Goal: Book appointment/travel/reservation

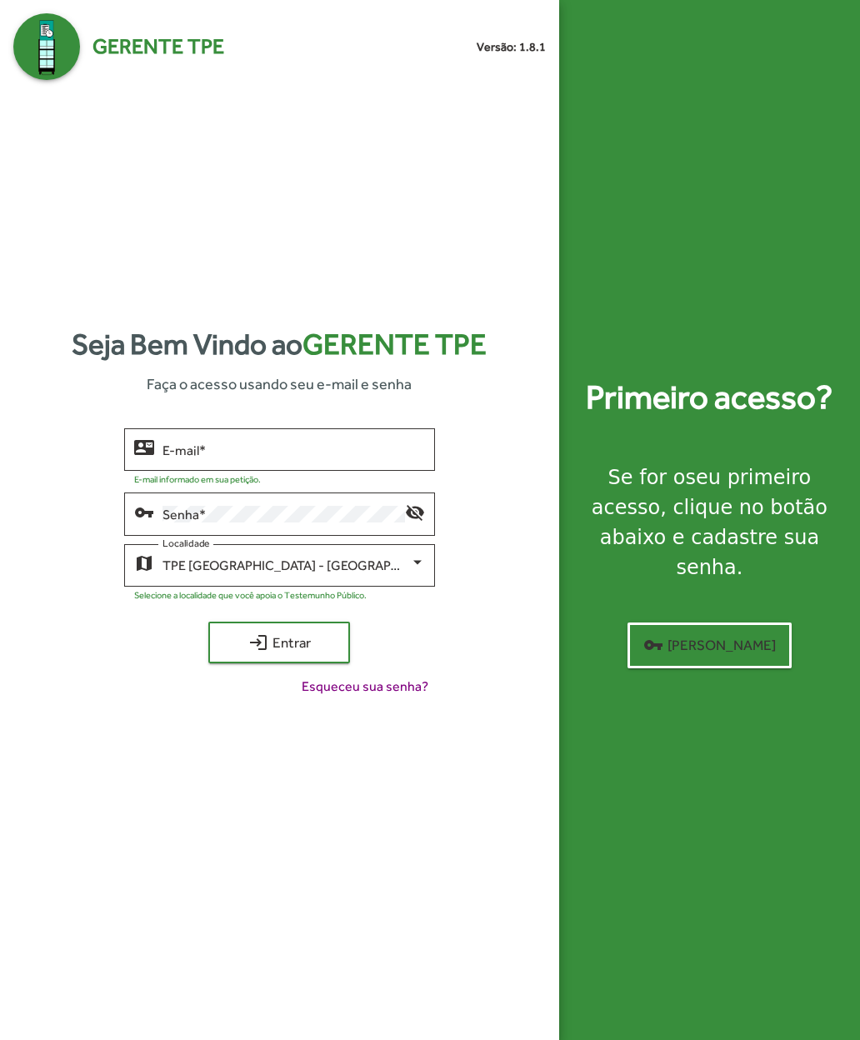
click at [186, 458] on input "E-mail *" at bounding box center [294, 450] width 263 height 15
type input "**********"
click at [257, 658] on span "login Entrar" at bounding box center [279, 643] width 112 height 30
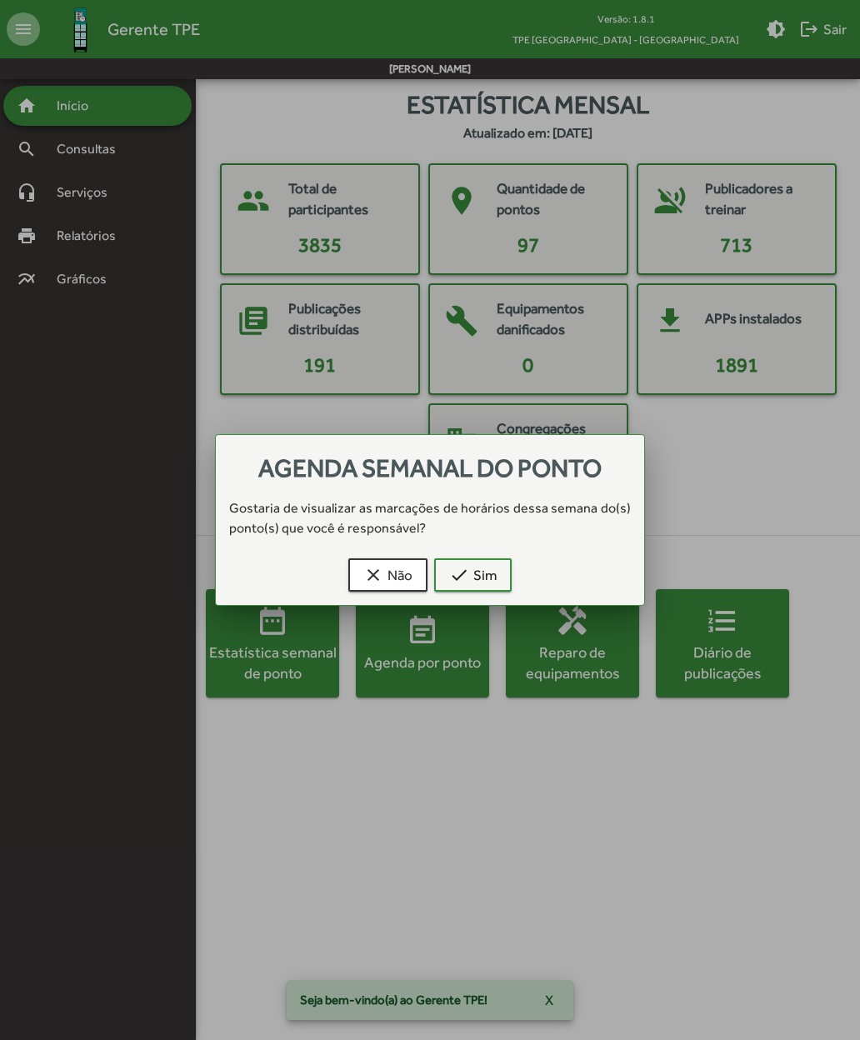
click at [468, 568] on mat-icon "check" at bounding box center [459, 575] width 20 height 20
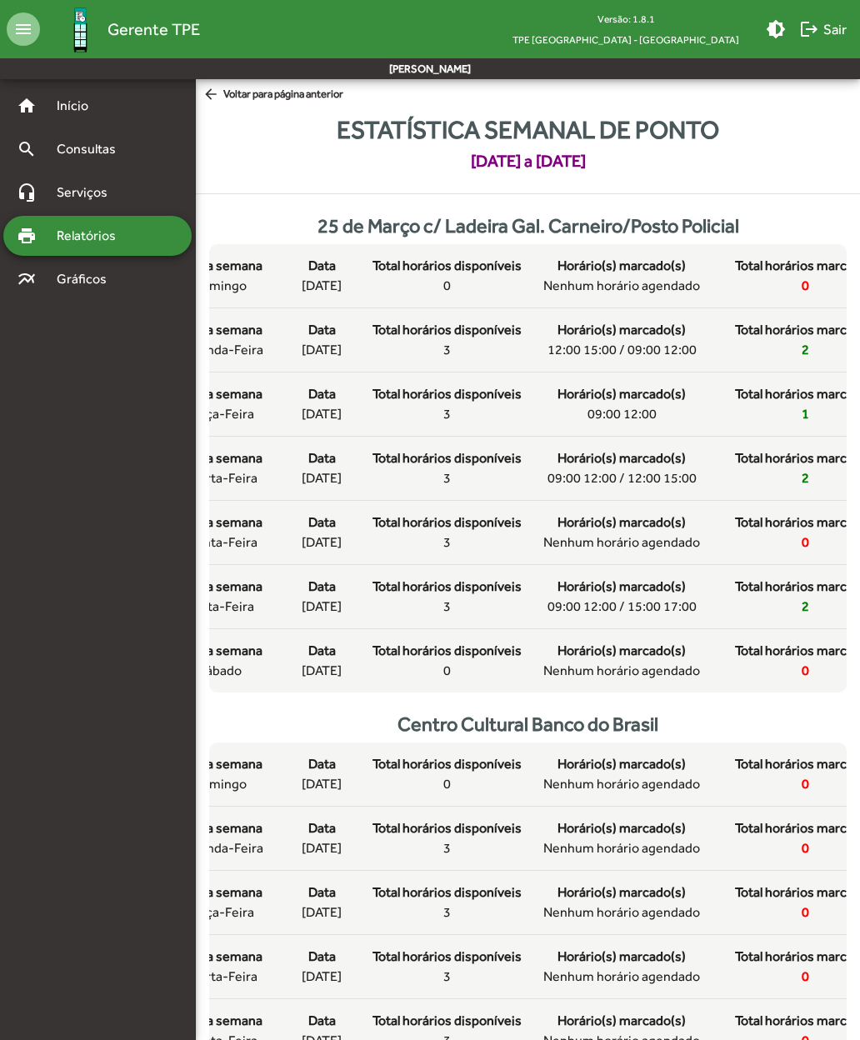
click at [302, 360] on span "[DATE]" at bounding box center [322, 350] width 40 height 20
click at [295, 360] on div "Data 13/10/2025" at bounding box center [321, 340] width 67 height 40
click at [361, 360] on div "Dia da semana segunda-feira Data 13/10/2025 Total horários disponíveis 3 Horári…" at bounding box center [528, 340] width 721 height 40
click at [59, 159] on div "search Consultas" at bounding box center [97, 149] width 188 height 40
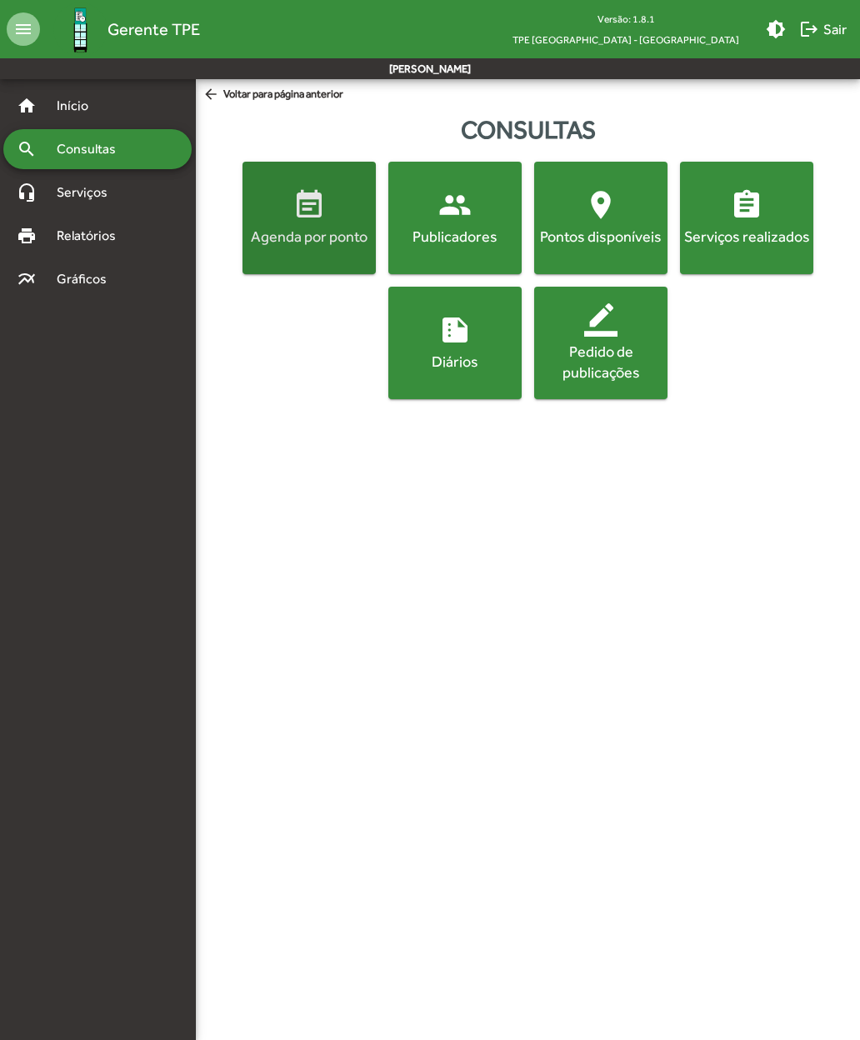
click at [300, 223] on span "event_note Agenda por ponto" at bounding box center [309, 217] width 127 height 58
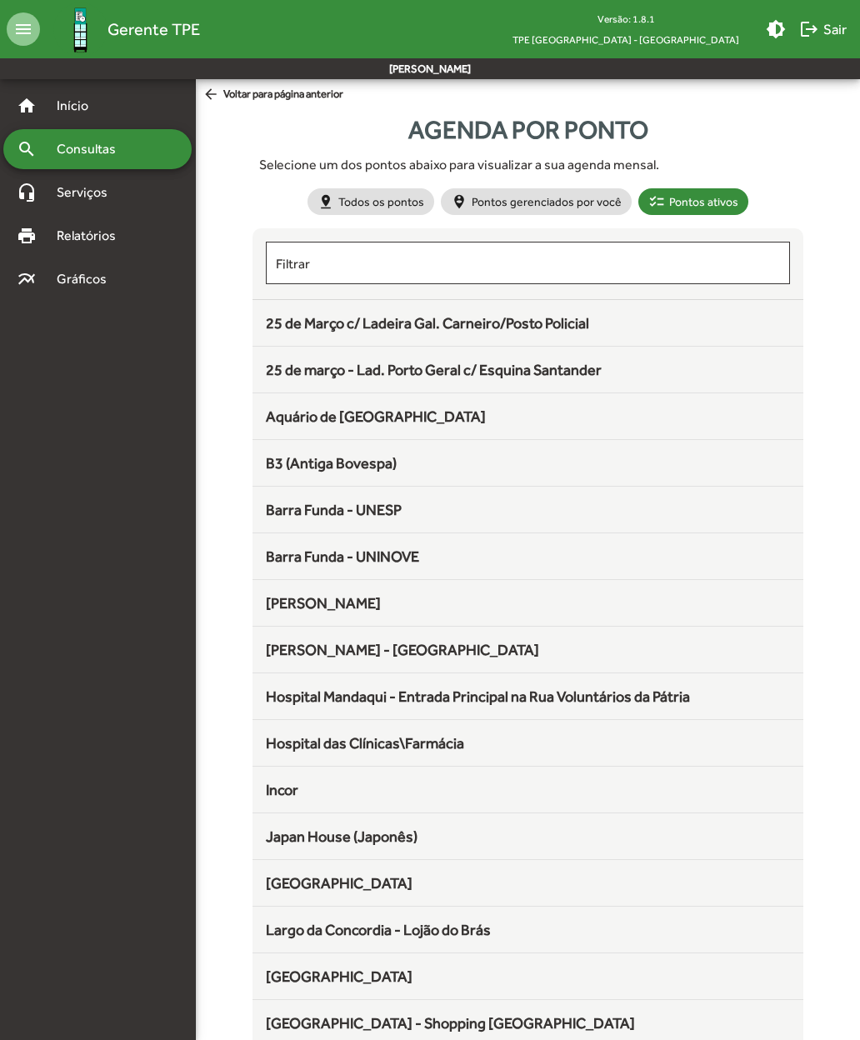
click at [275, 329] on span "25 de Março c/ Ladeira Gal. Carneiro/Posto Policial" at bounding box center [427, 323] width 323 height 18
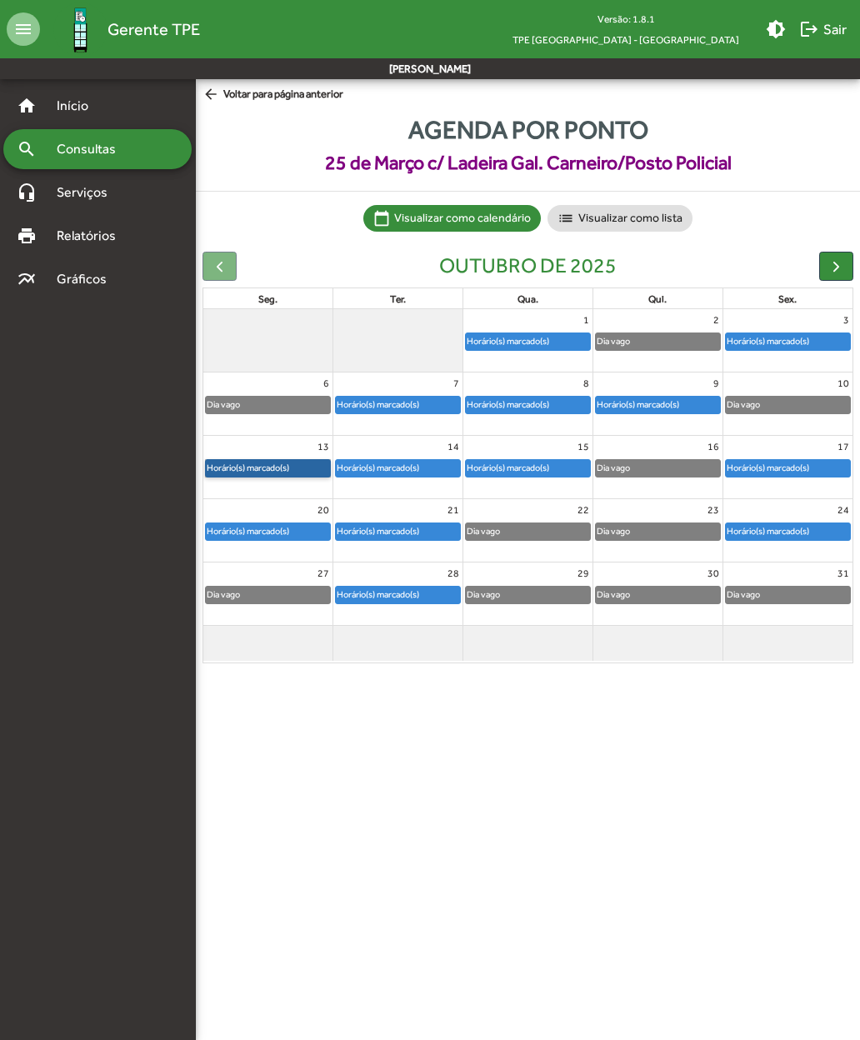
click at [237, 468] on link "Horário(s) marcado(s)" at bounding box center [268, 468] width 126 height 18
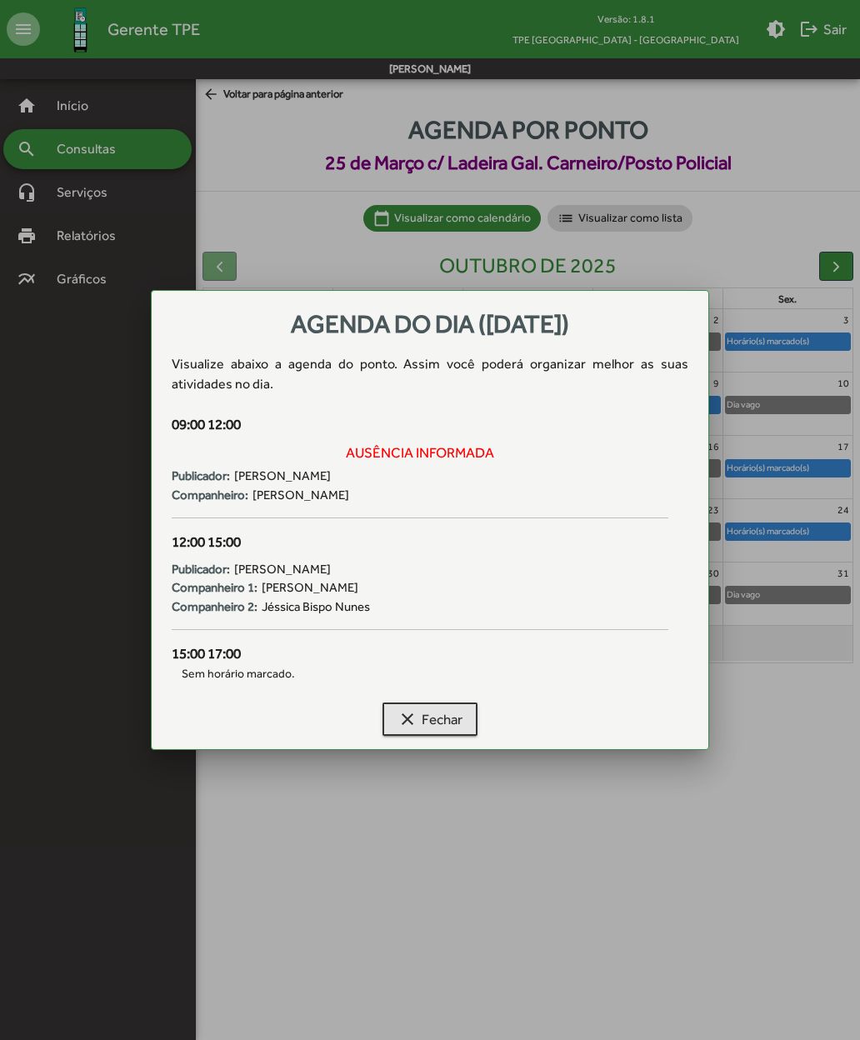
click at [400, 710] on mat-icon "clear" at bounding box center [408, 719] width 20 height 20
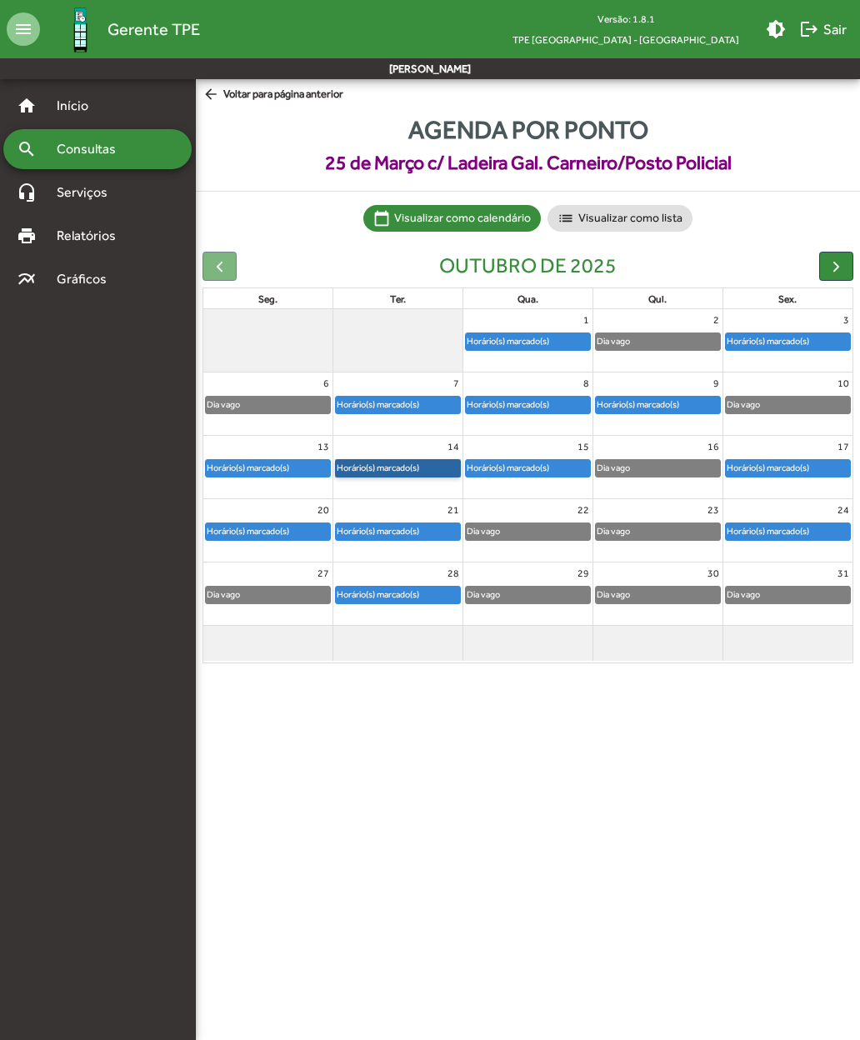
click at [381, 463] on link "Horário(s) marcado(s)" at bounding box center [398, 468] width 126 height 18
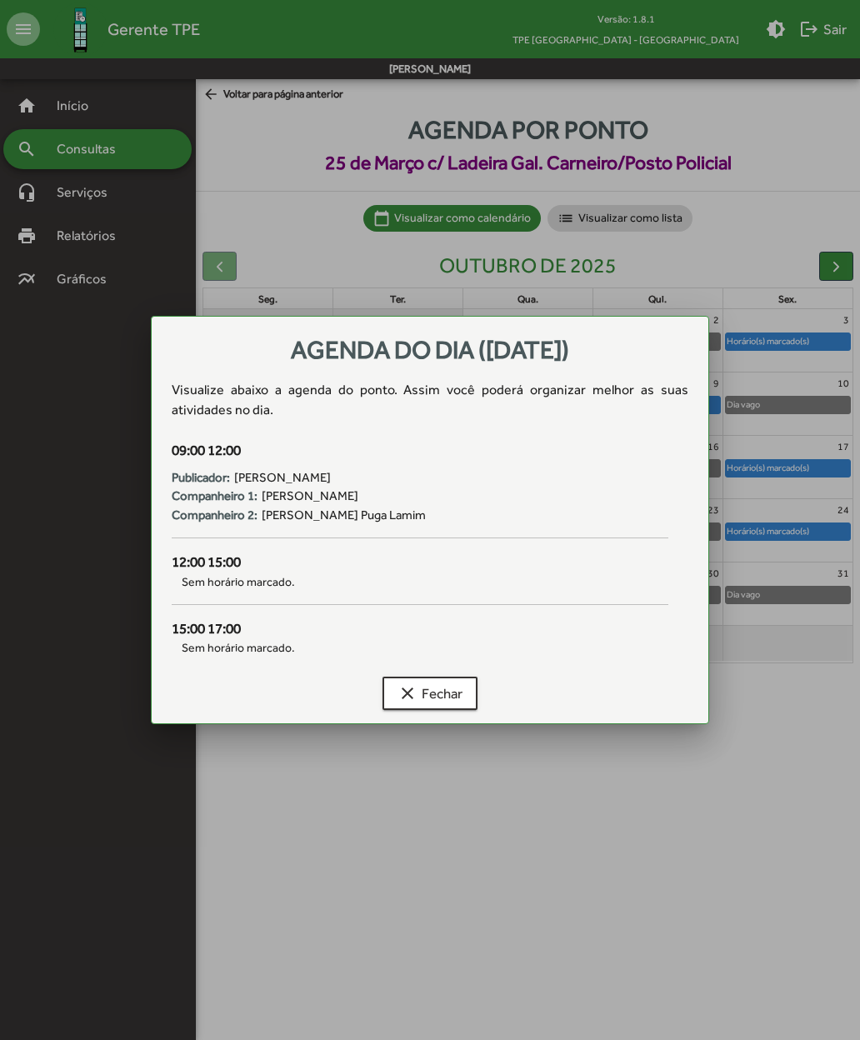
click at [402, 700] on mat-icon "clear" at bounding box center [408, 693] width 20 height 20
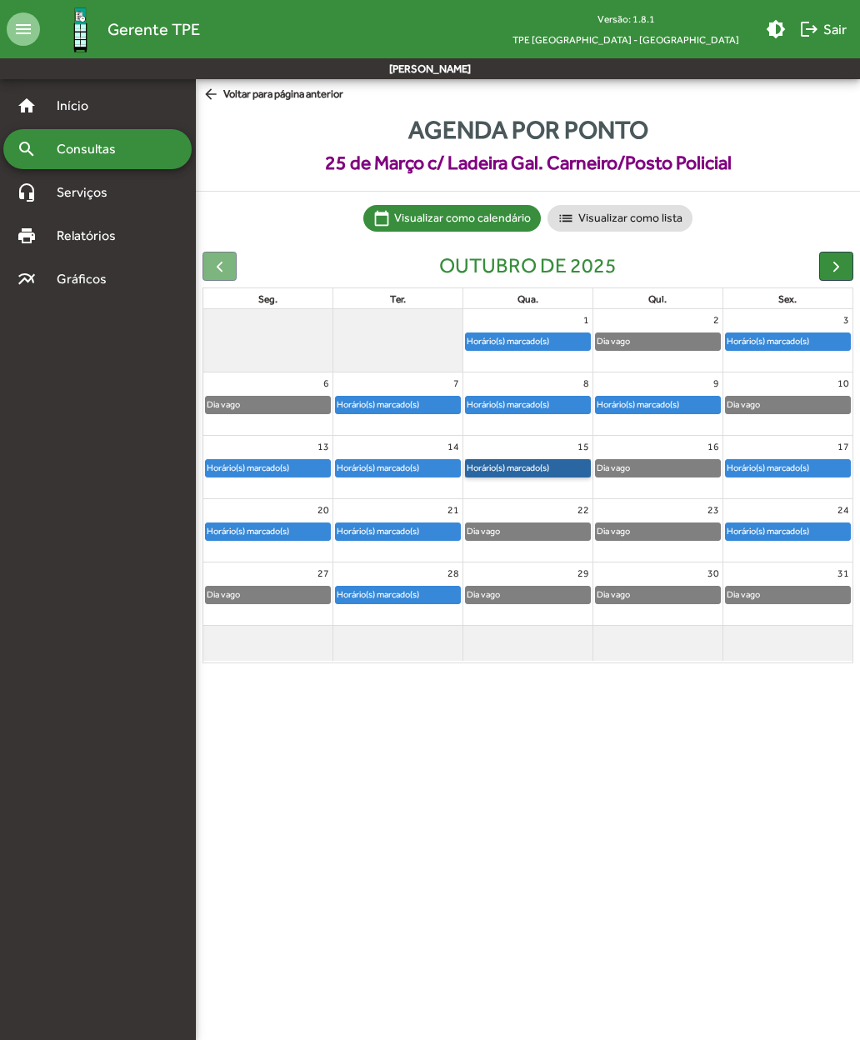
click at [505, 463] on link "Horário(s) marcado(s)" at bounding box center [528, 468] width 126 height 18
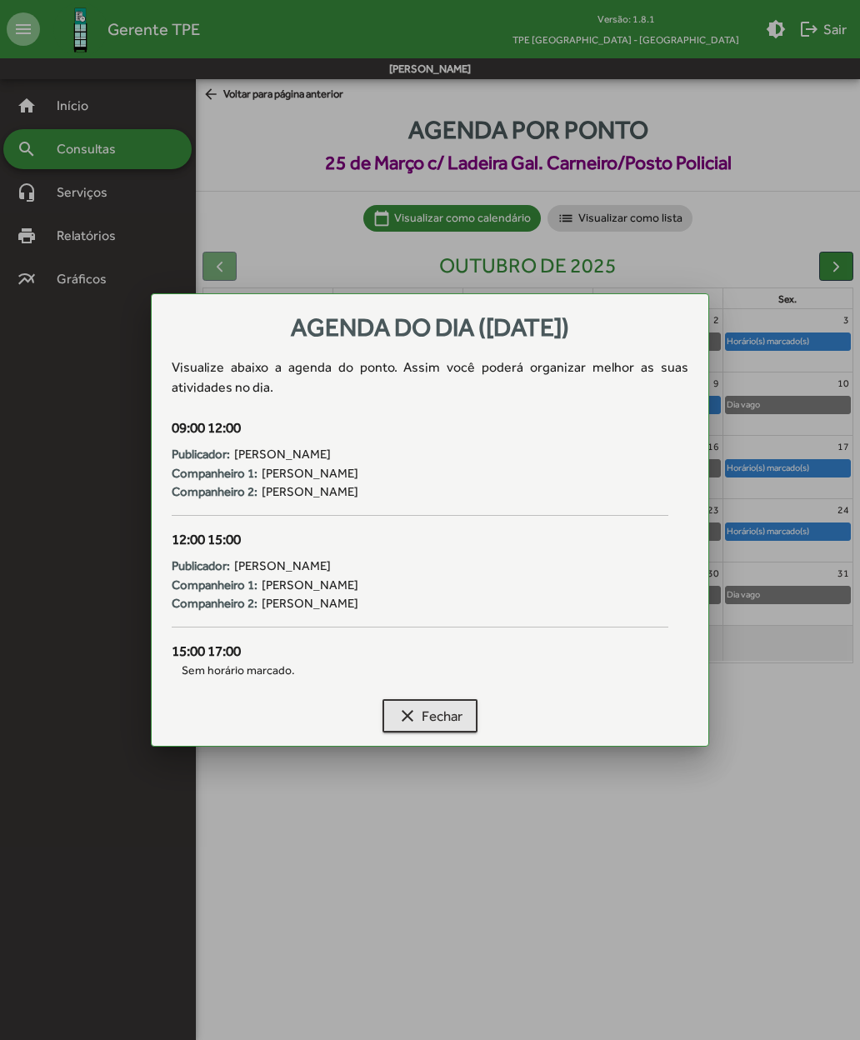
click at [406, 717] on mat-icon "clear" at bounding box center [408, 716] width 20 height 20
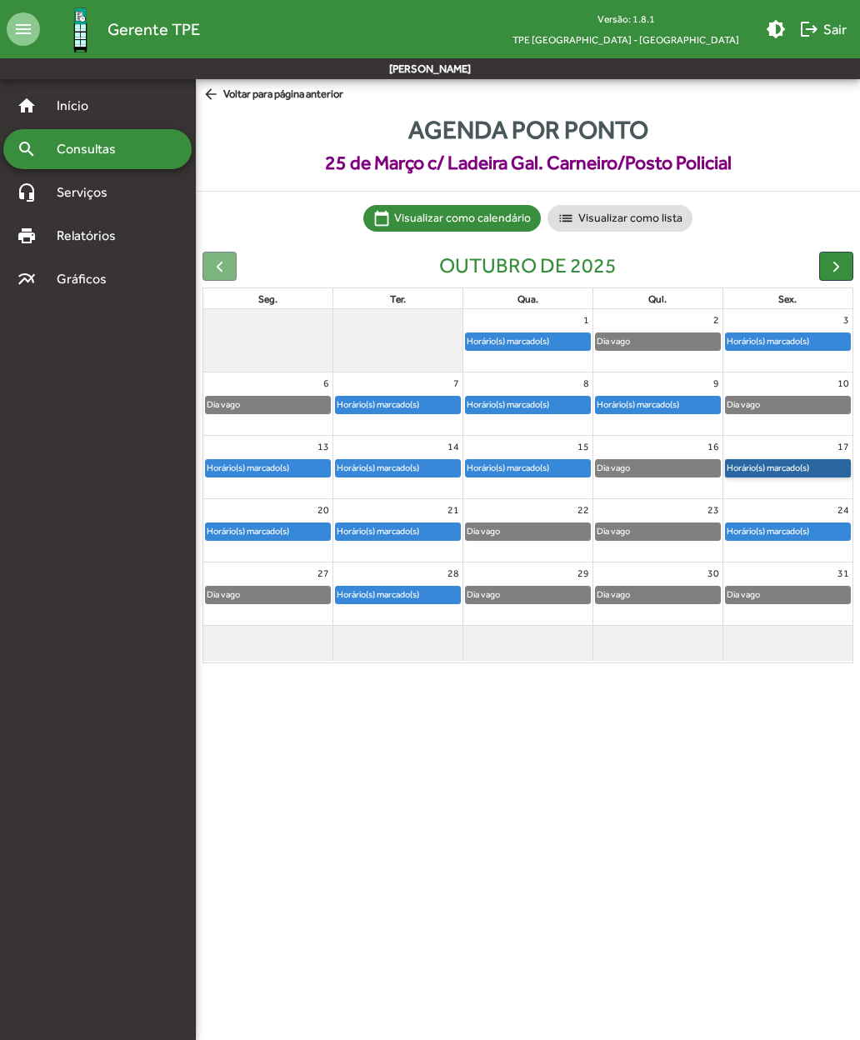
click at [765, 460] on link "Horário(s) marcado(s)" at bounding box center [788, 468] width 126 height 18
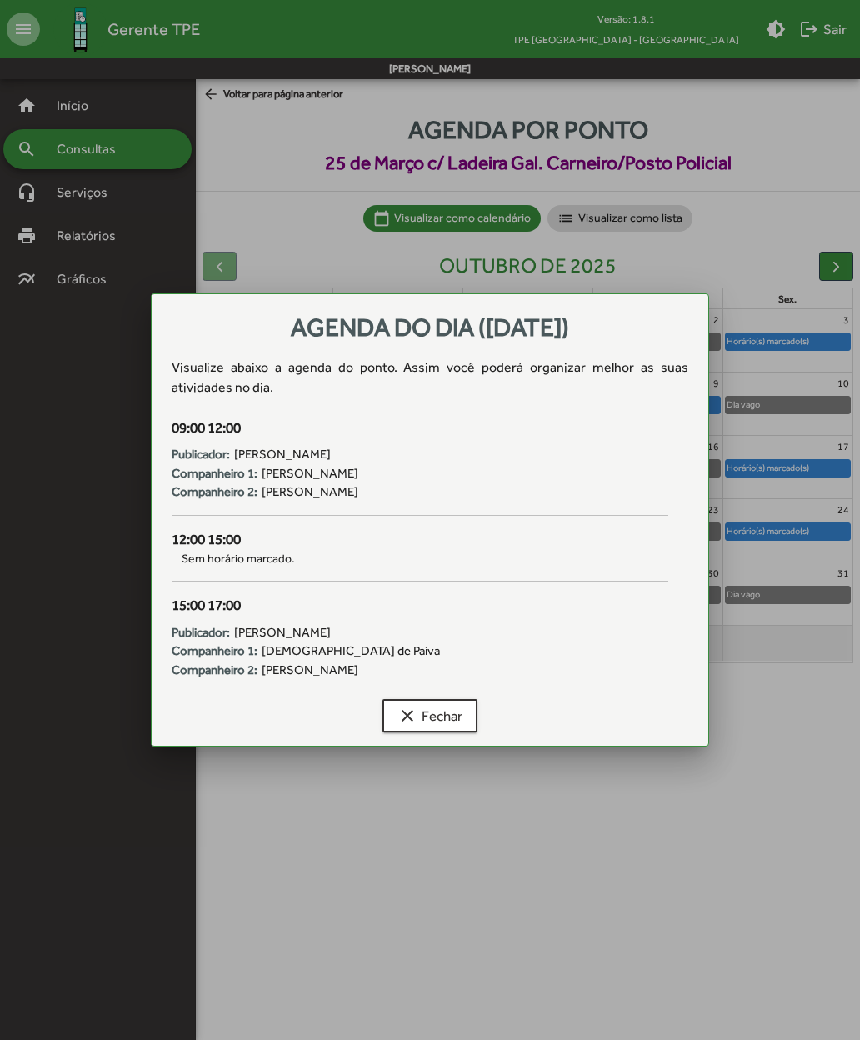
click at [416, 714] on mat-icon "clear" at bounding box center [408, 716] width 20 height 20
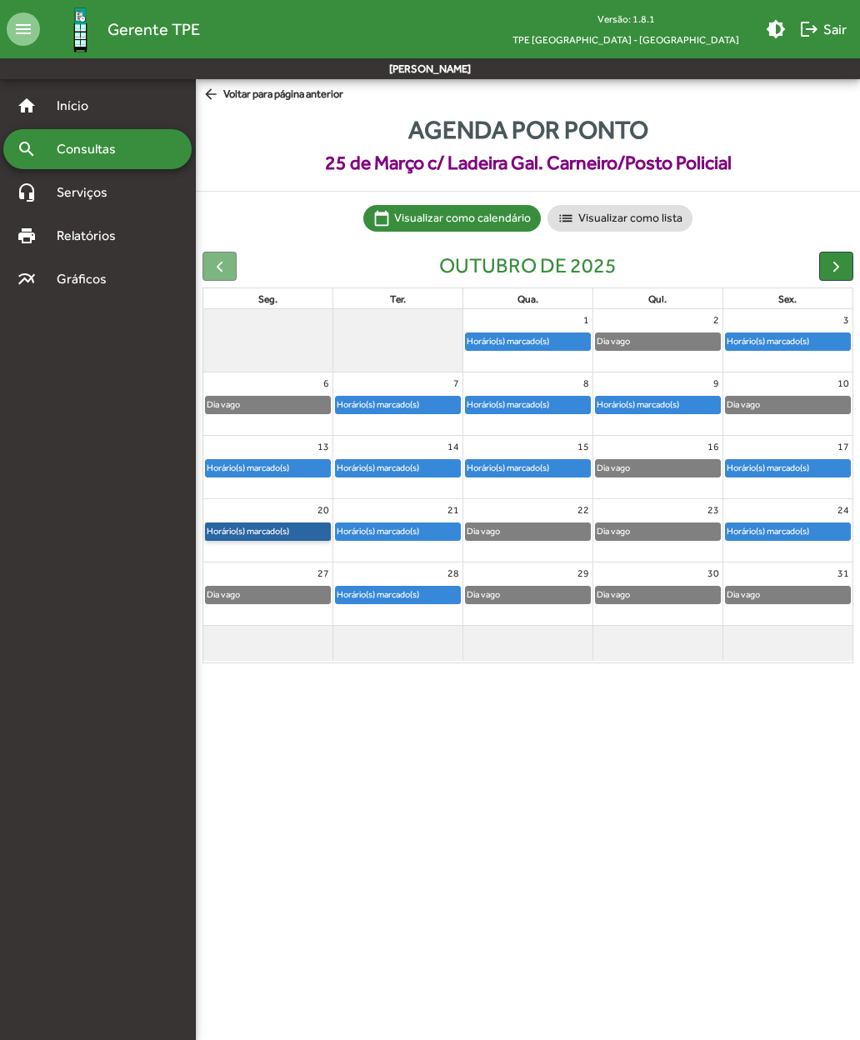
click at [237, 526] on link "Horário(s) marcado(s)" at bounding box center [268, 532] width 126 height 18
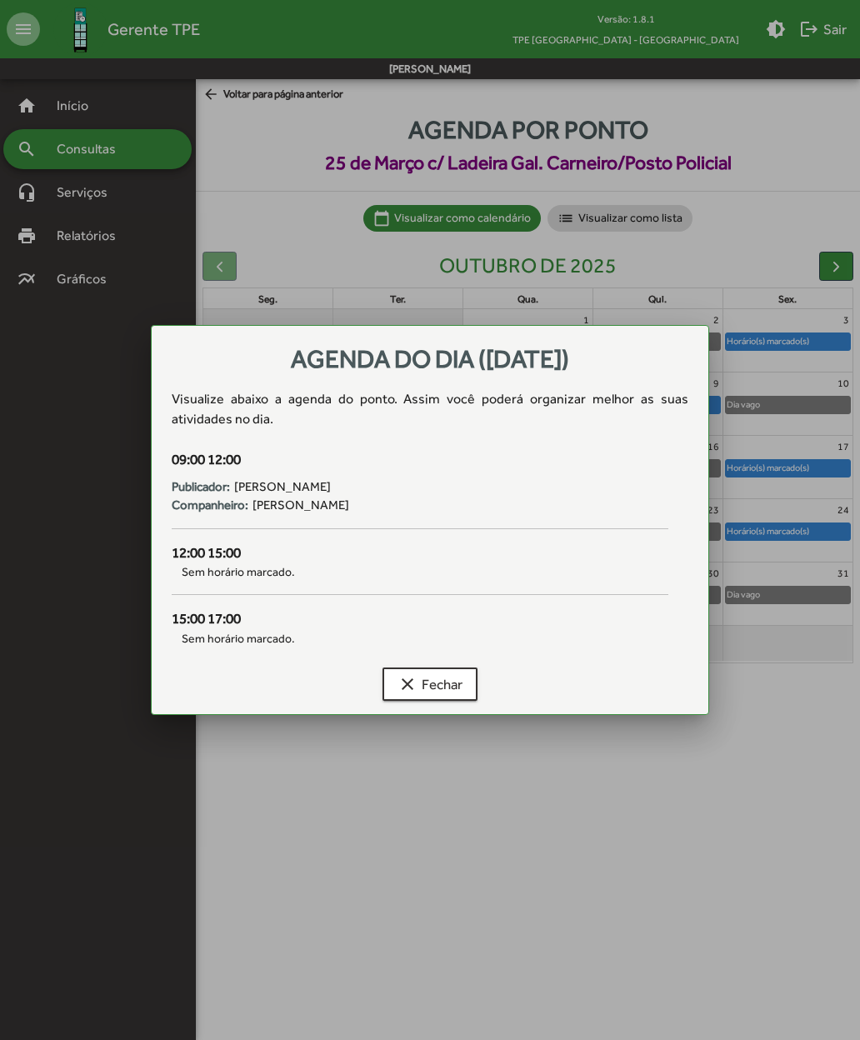
click at [417, 679] on mat-icon "clear" at bounding box center [408, 684] width 20 height 20
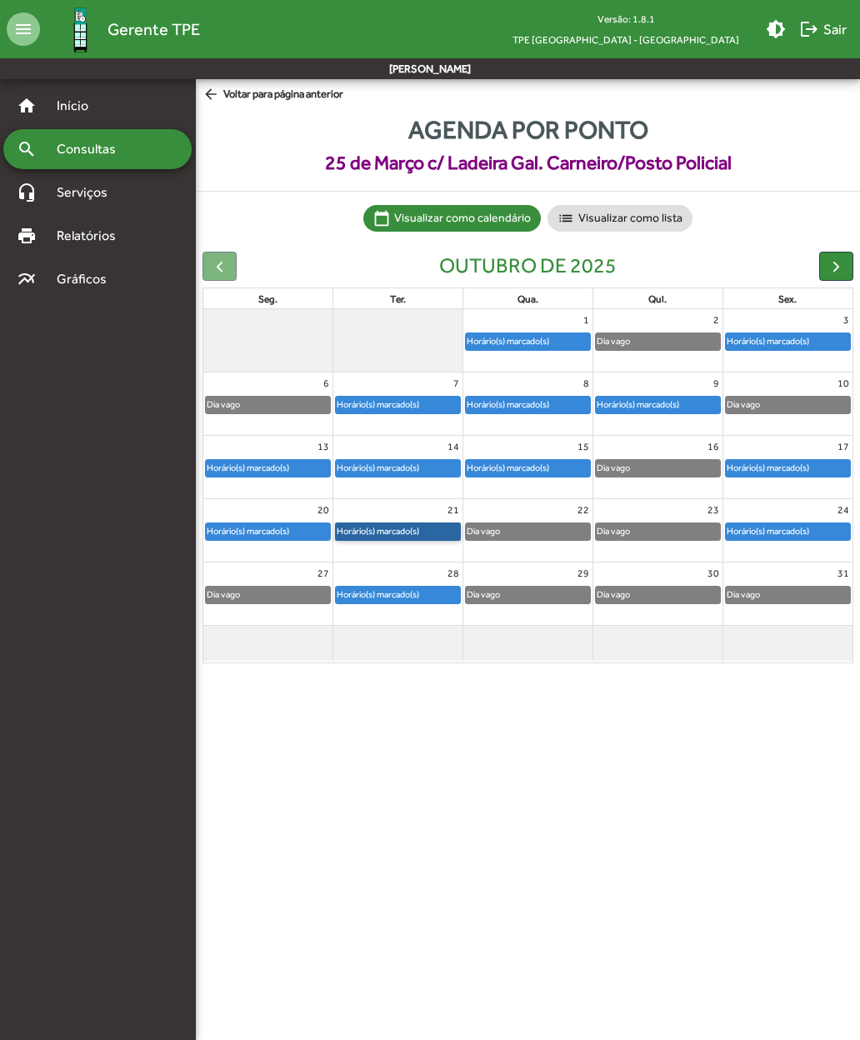
click at [390, 523] on link "Horário(s) marcado(s)" at bounding box center [398, 532] width 126 height 18
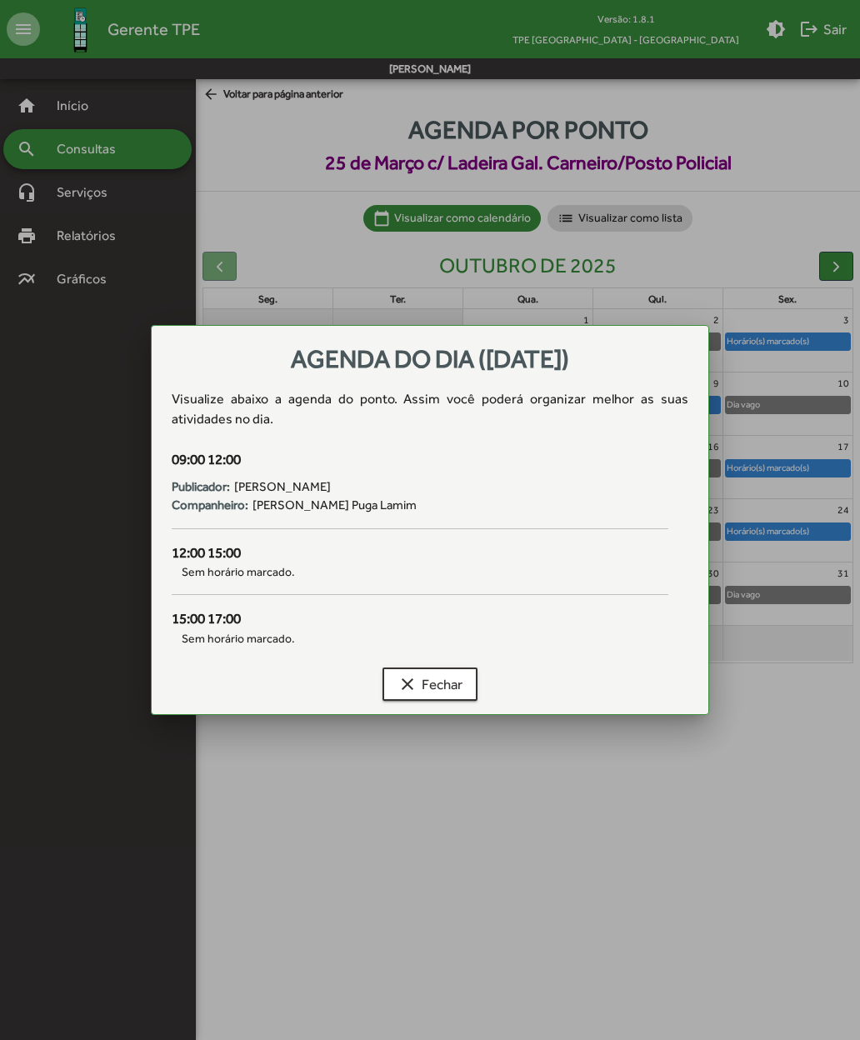
click at [416, 691] on mat-icon "clear" at bounding box center [408, 684] width 20 height 20
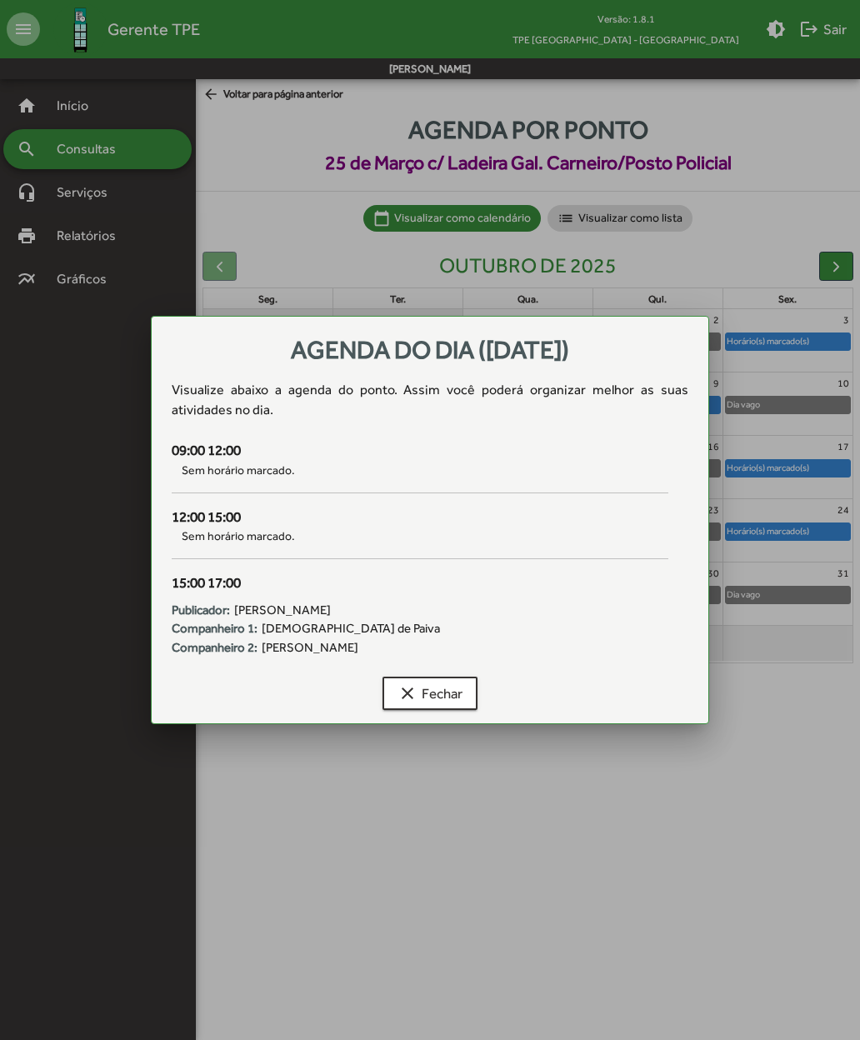
click at [408, 699] on mat-icon "clear" at bounding box center [408, 693] width 20 height 20
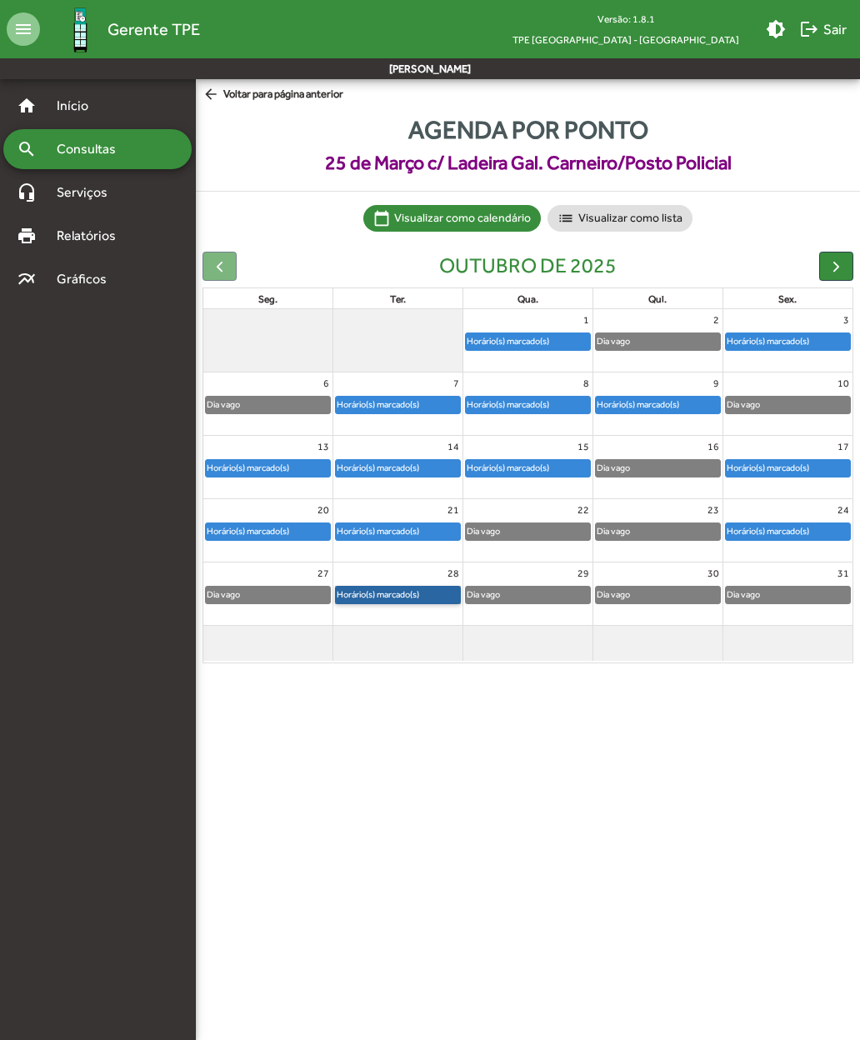
click at [383, 590] on link "Horário(s) marcado(s)" at bounding box center [398, 595] width 126 height 18
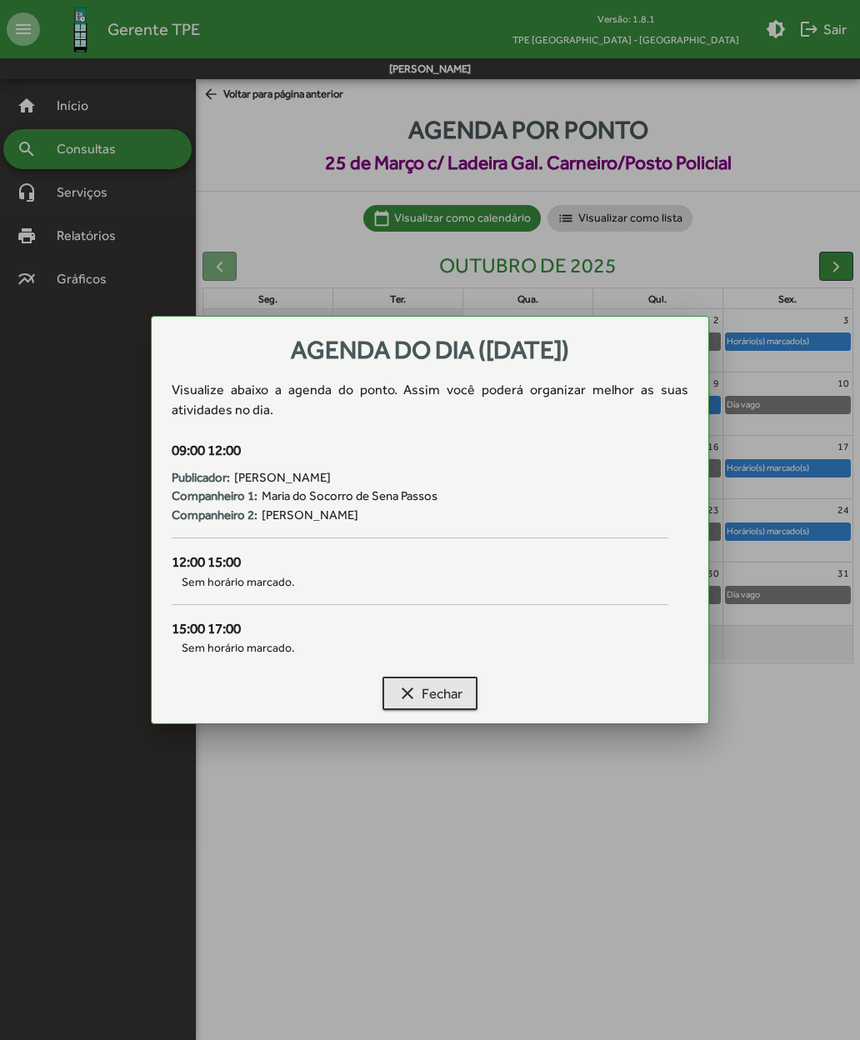
click at [406, 690] on mat-icon "clear" at bounding box center [408, 693] width 20 height 20
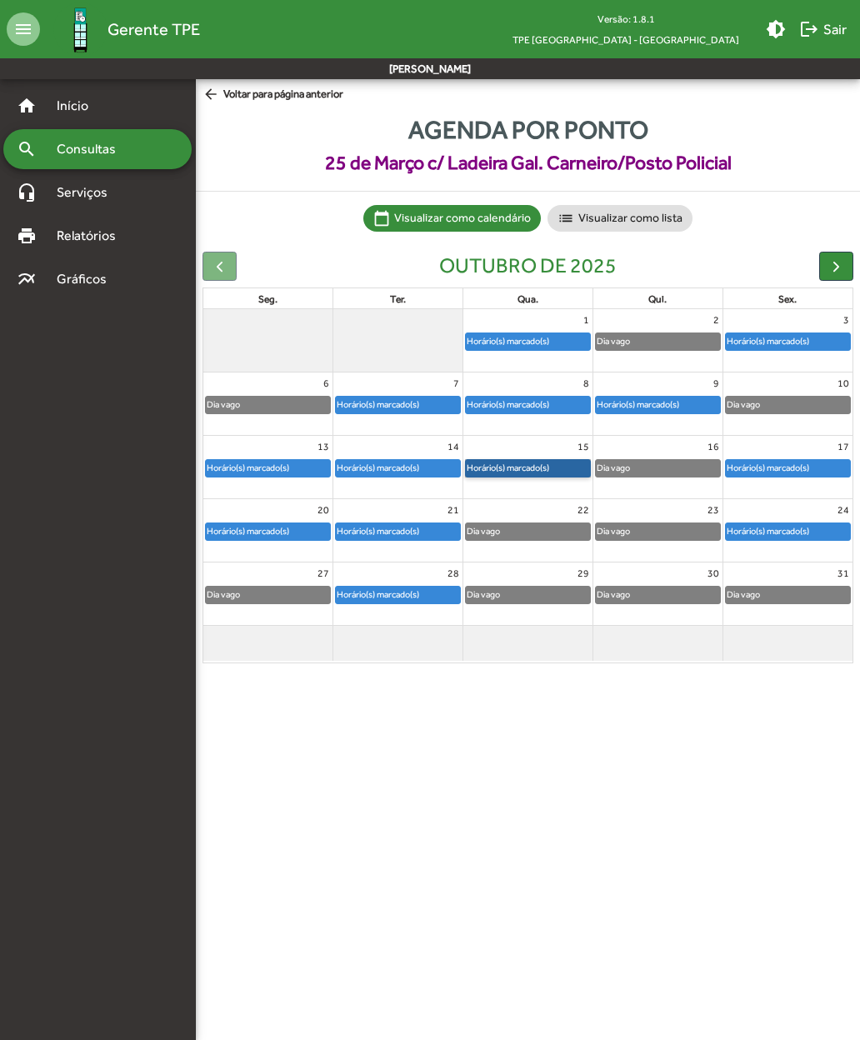
click at [507, 465] on link "Horário(s) marcado(s)" at bounding box center [528, 468] width 126 height 18
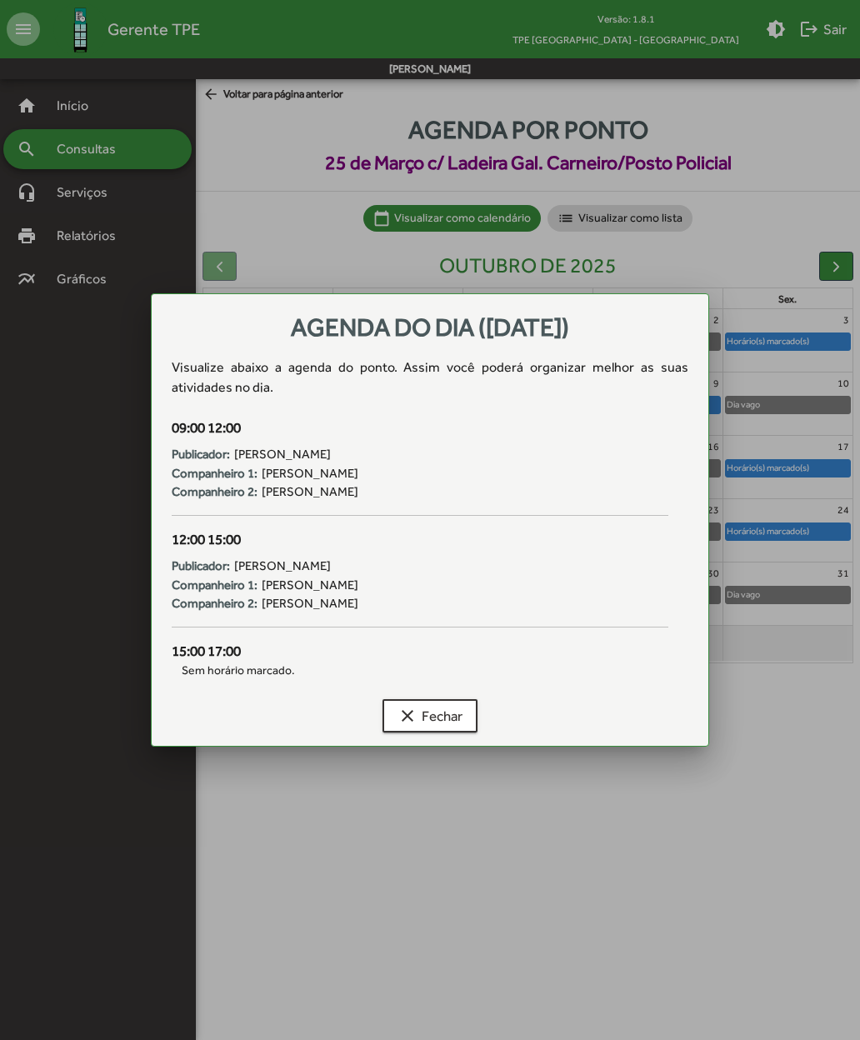
click at [407, 715] on mat-icon "clear" at bounding box center [408, 716] width 20 height 20
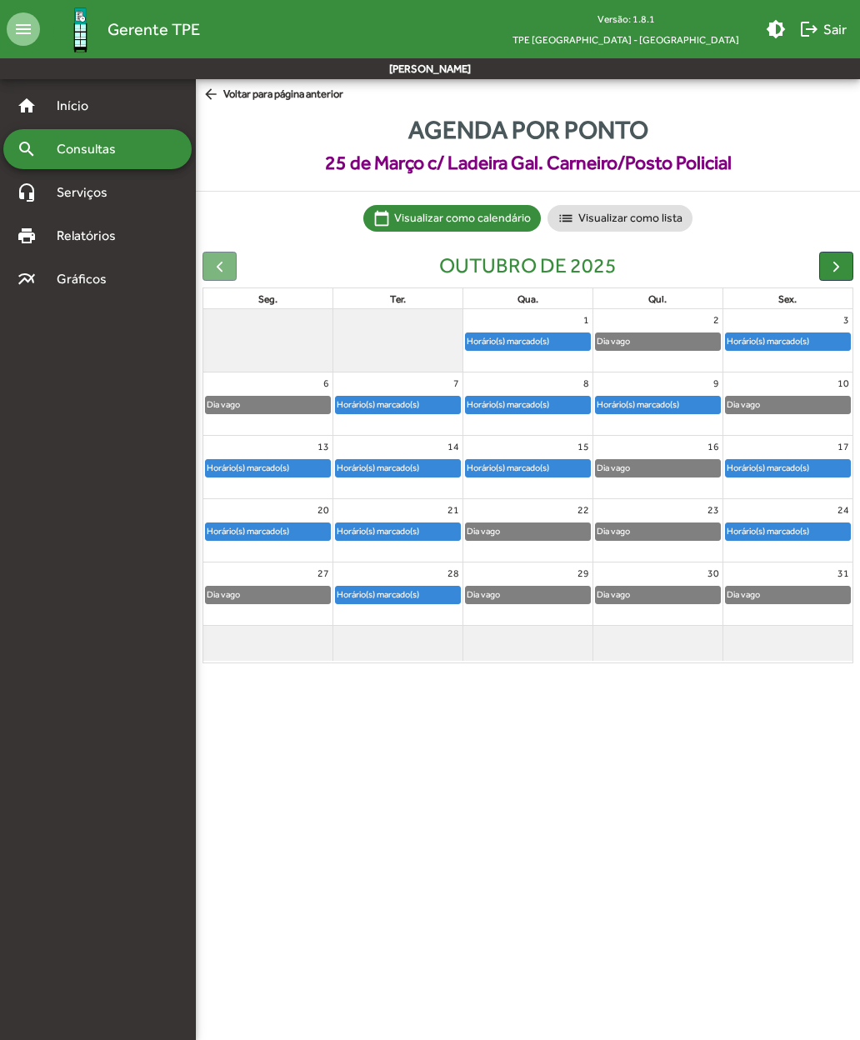
click at [829, 248] on full-calendar "outubro de 2025 seg. ter. qua. qui. sex. 1 Horário(s) marcado(s) 2 Dia vago 3 H…" at bounding box center [528, 457] width 664 height 425
click at [843, 272] on span "button" at bounding box center [837, 267] width 18 height 18
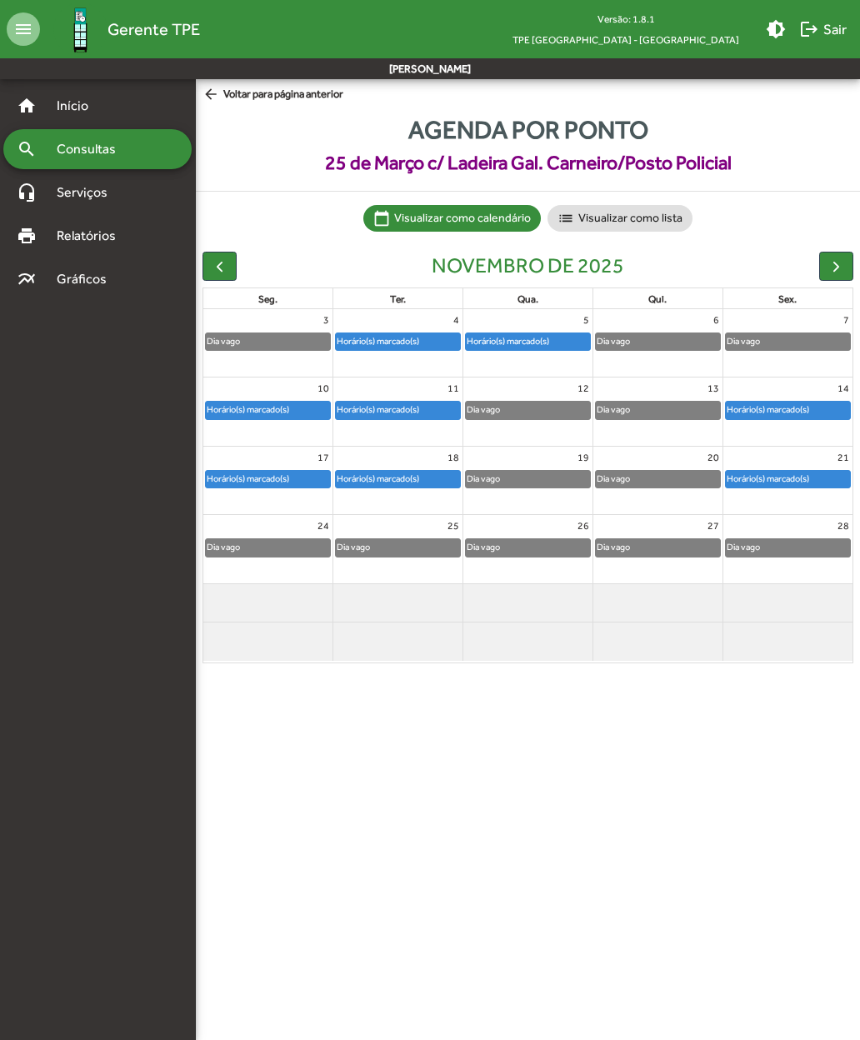
click at [809, 33] on mat-icon "logout" at bounding box center [809, 29] width 20 height 20
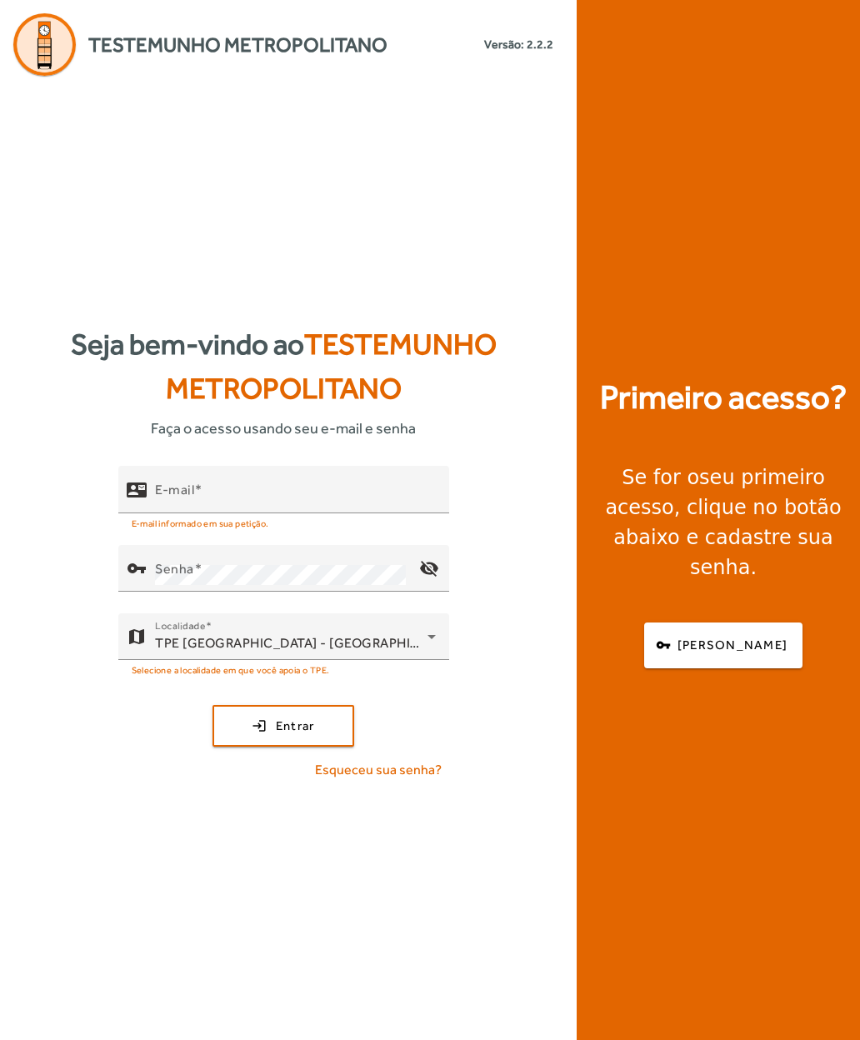
click at [183, 498] on mat-label "E-mail" at bounding box center [174, 490] width 39 height 16
click at [183, 507] on input "E-mail" at bounding box center [295, 497] width 281 height 20
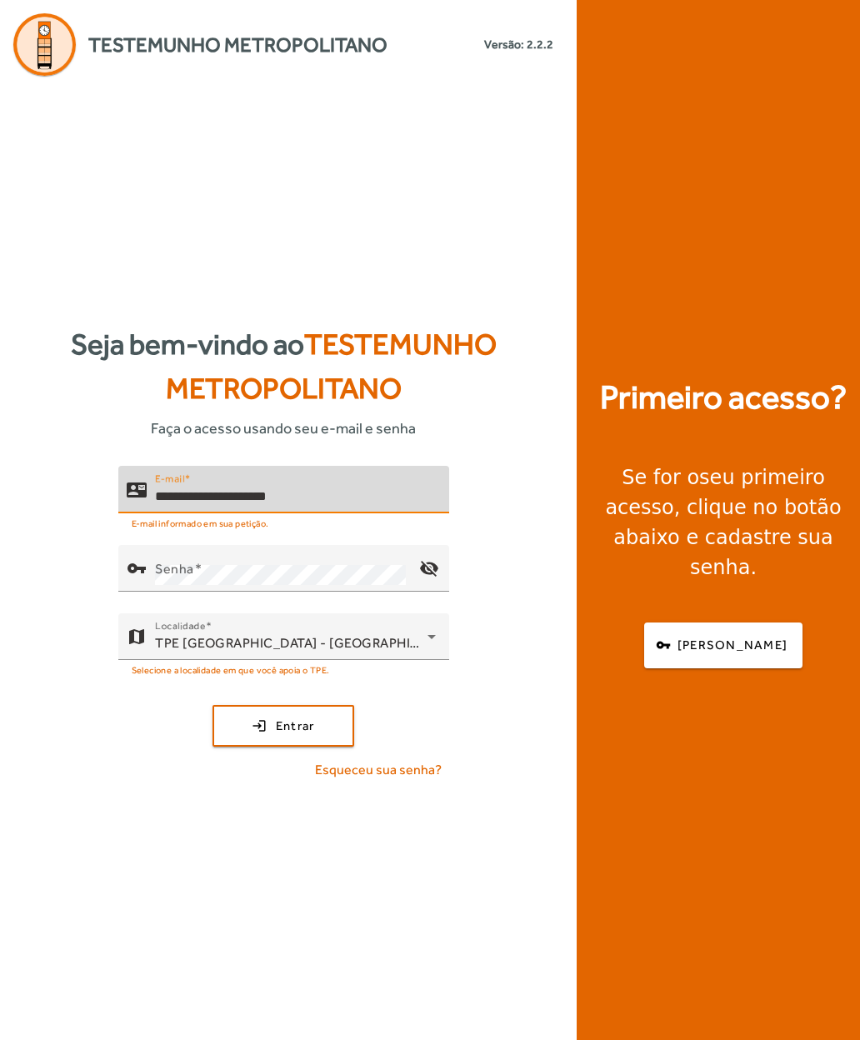
type input "**********"
click at [169, 577] on mat-label "Senha" at bounding box center [174, 569] width 39 height 16
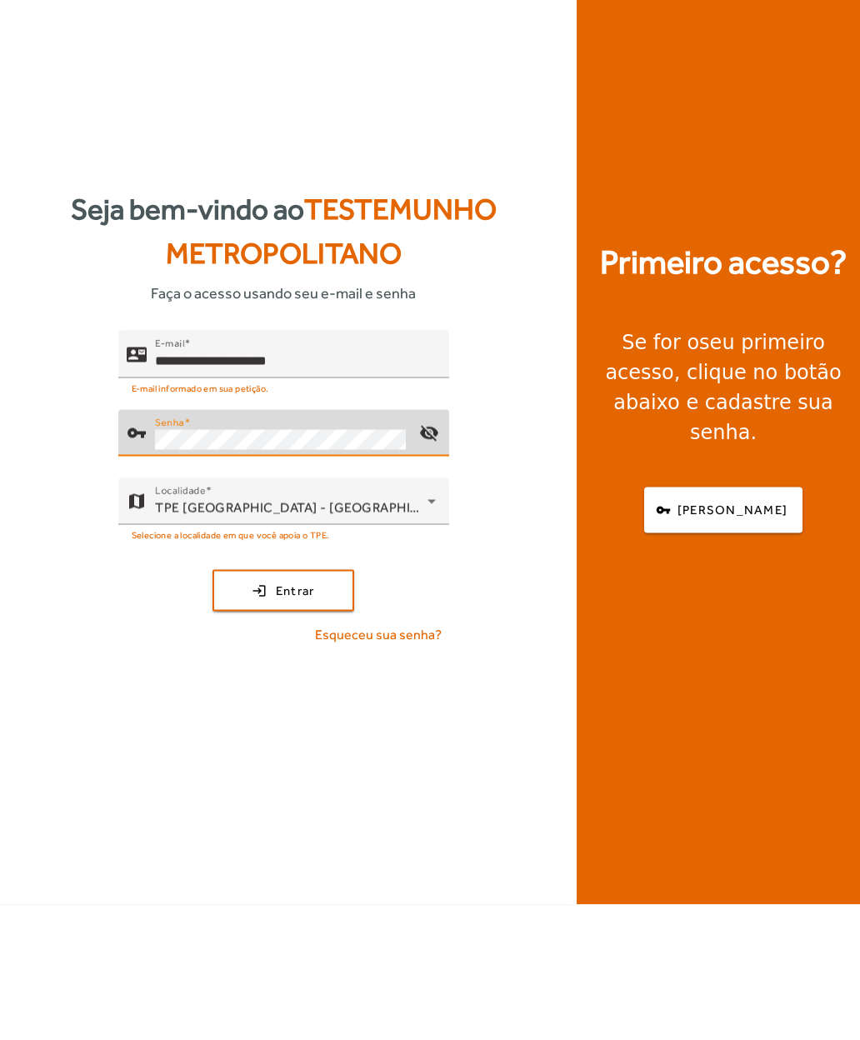
click at [256, 706] on span "submit" at bounding box center [283, 726] width 138 height 40
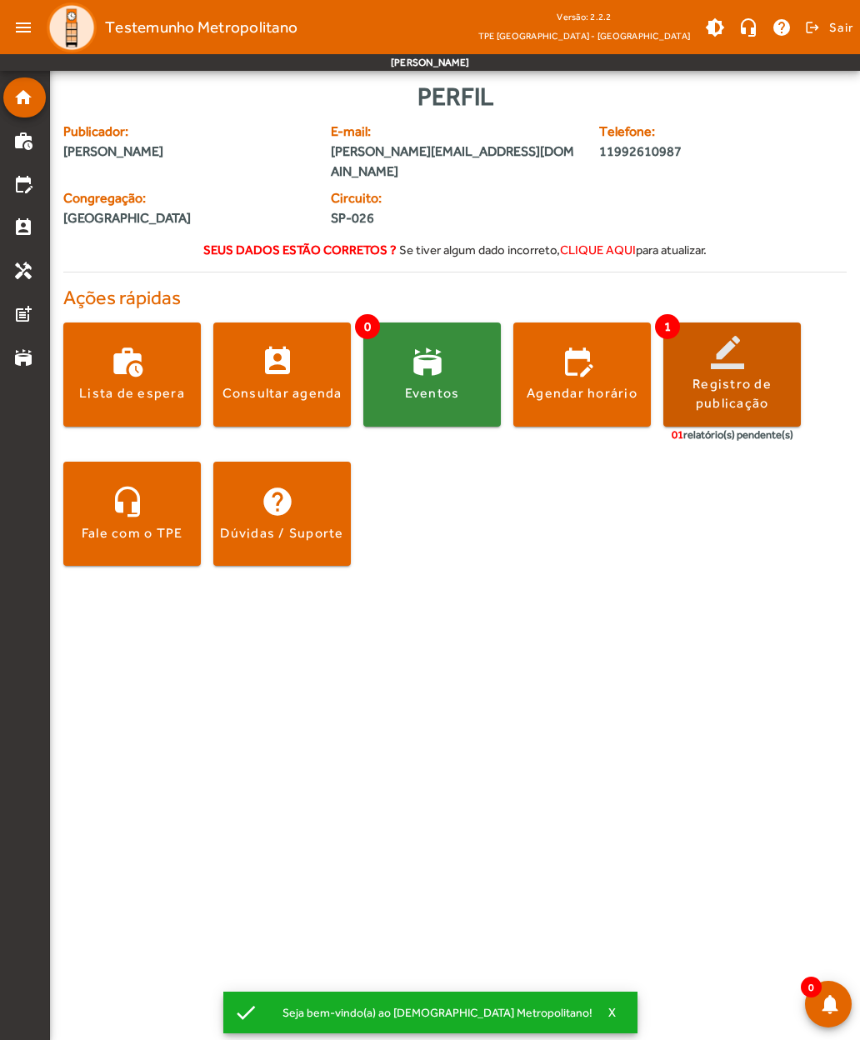
click at [743, 375] on div "Registro de publicação" at bounding box center [732, 394] width 138 height 38
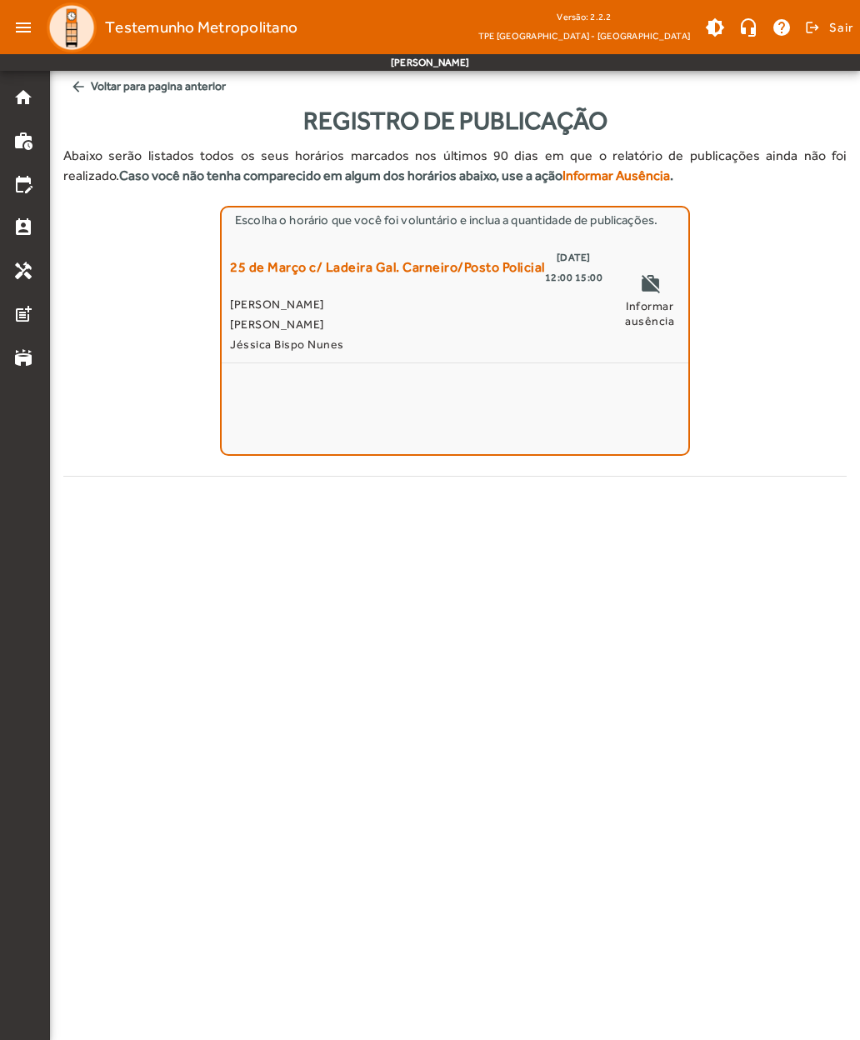
click at [101, 82] on span "arrow_back Voltar para pagina anterior" at bounding box center [454, 86] width 783 height 31
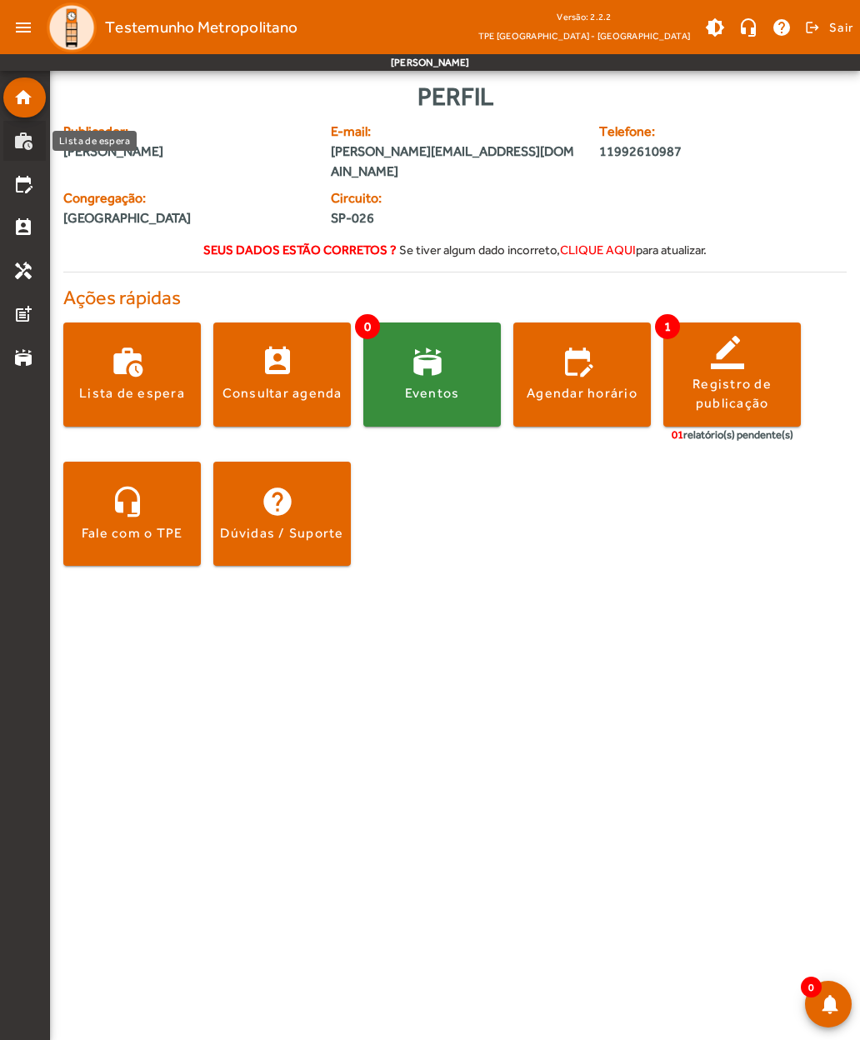
click at [23, 152] on mat-list-item "work_history" at bounding box center [24, 141] width 43 height 40
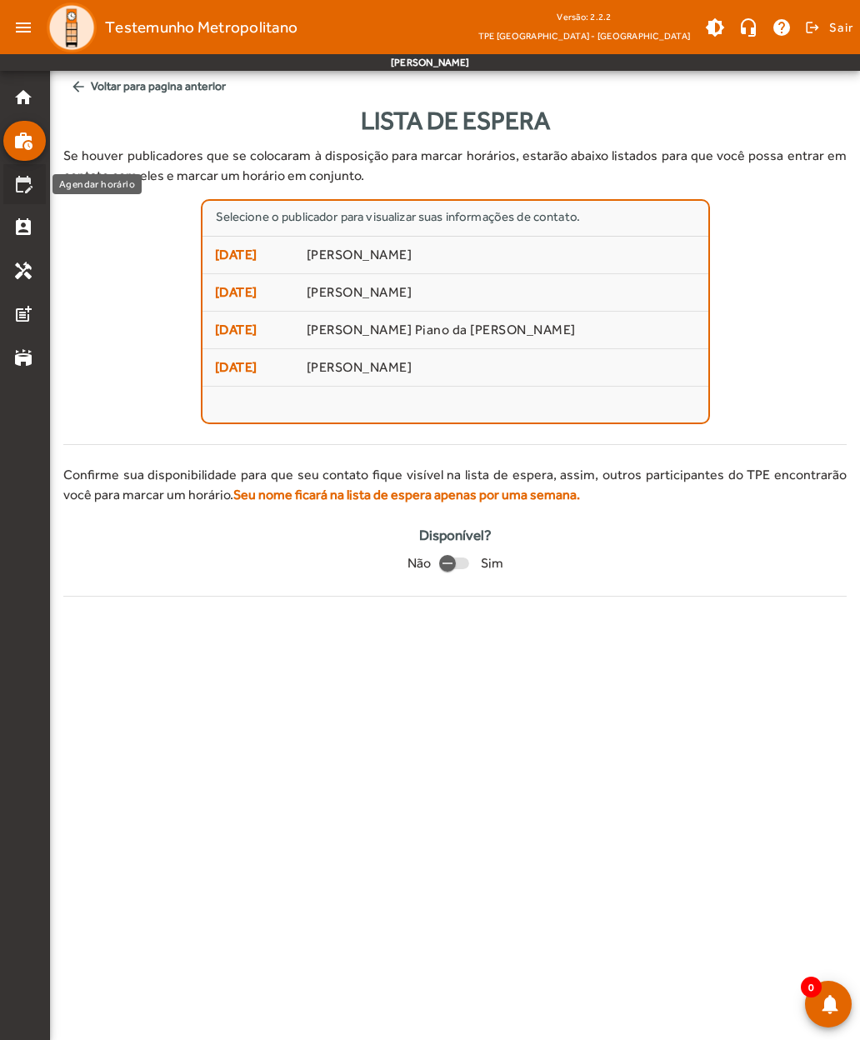
click at [27, 190] on mat-icon "edit_calendar" at bounding box center [23, 184] width 20 height 20
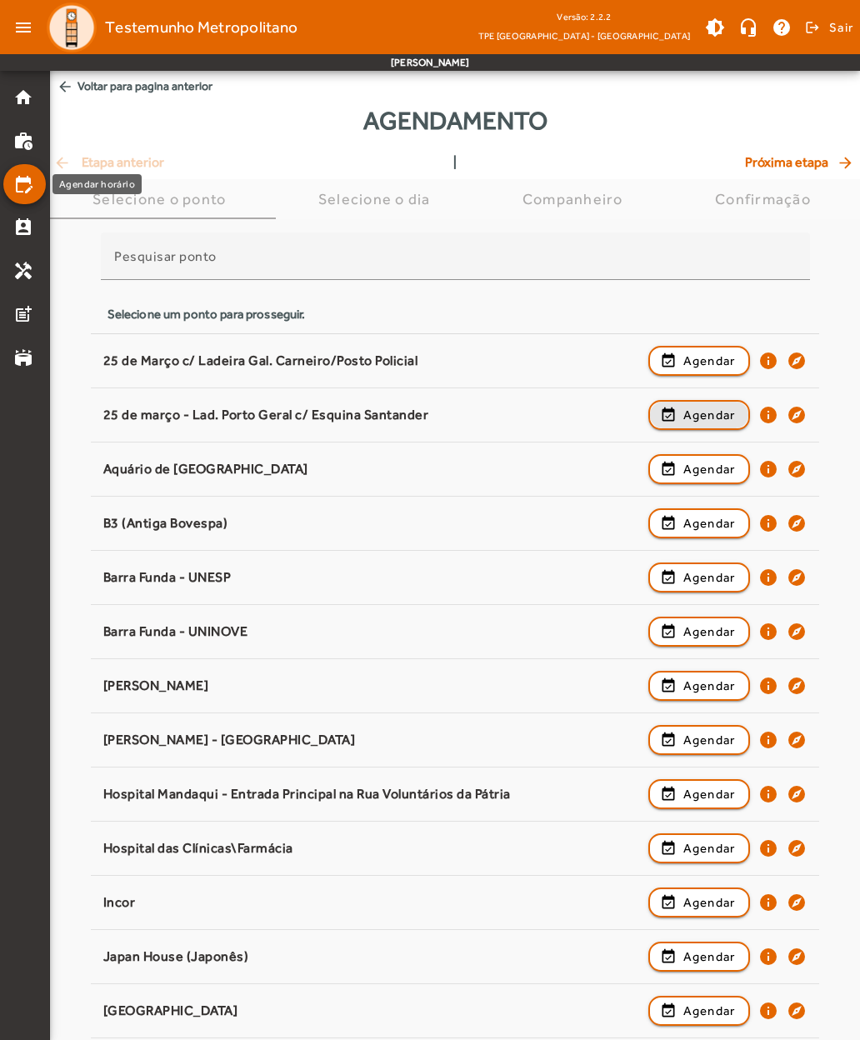
click at [713, 414] on span "Agendar" at bounding box center [709, 415] width 53 height 20
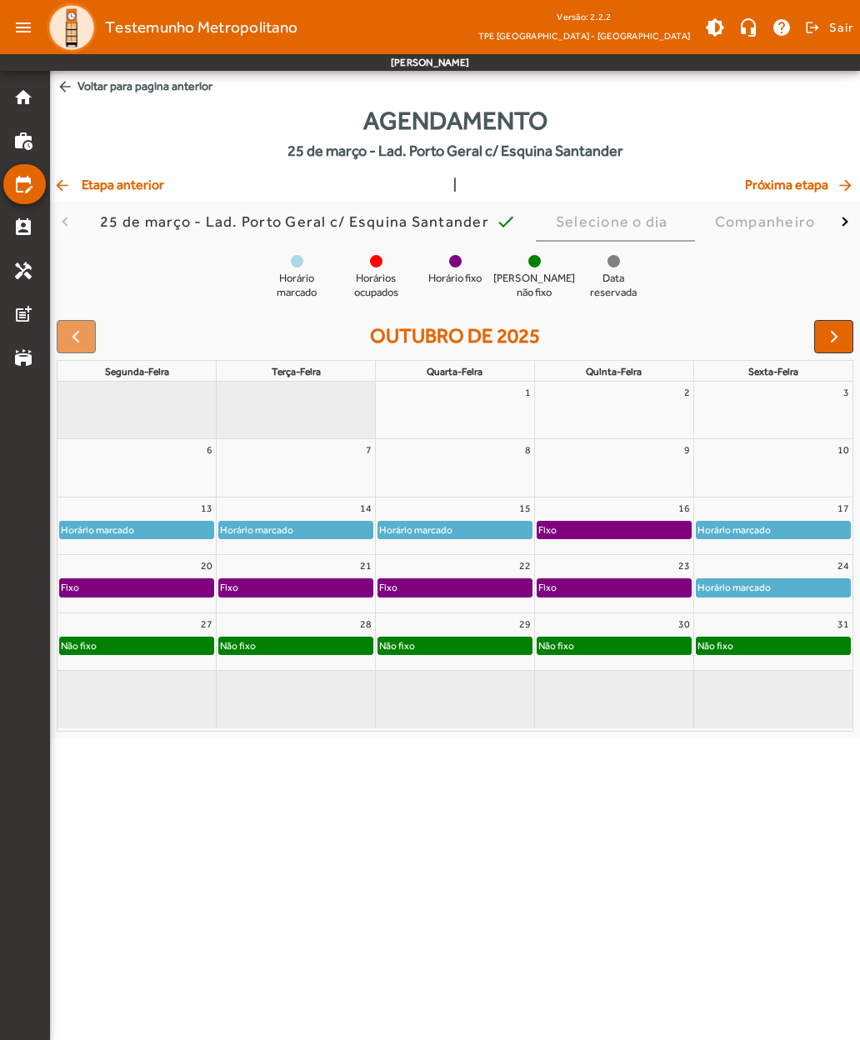
click at [75, 93] on span "arrow_back Voltar para pagina anterior" at bounding box center [455, 86] width 810 height 31
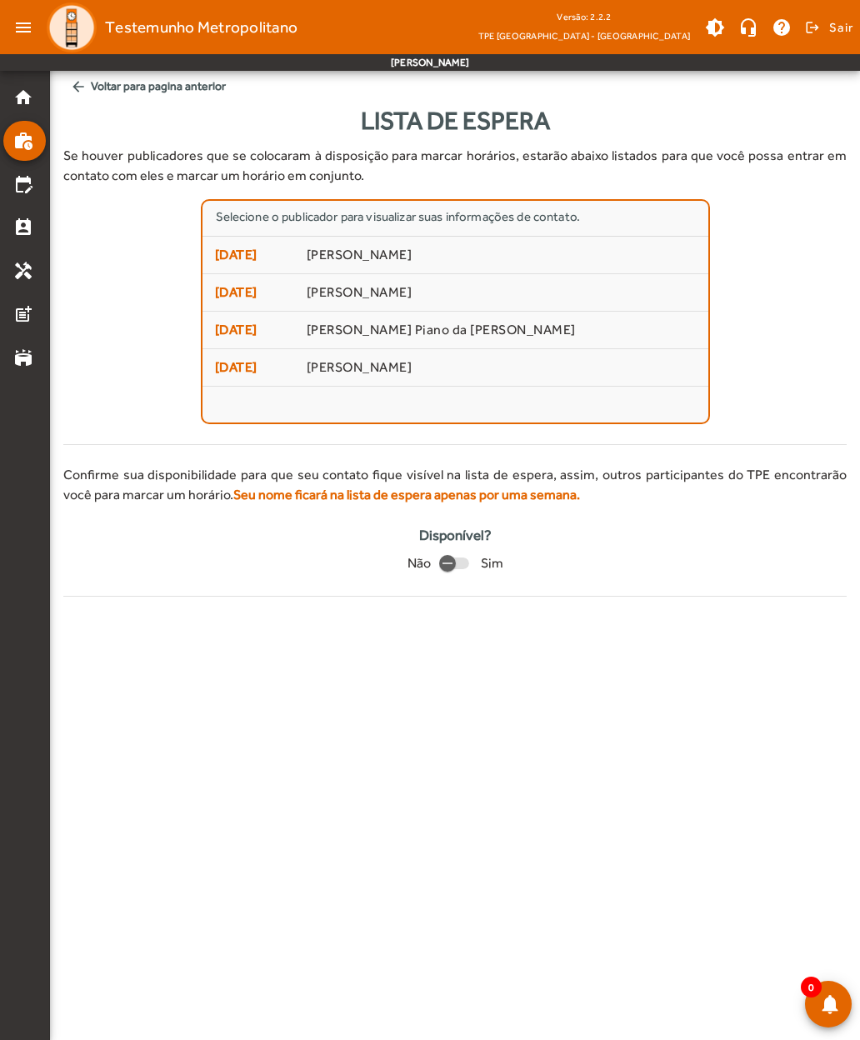
click at [234, 263] on span "[DATE]" at bounding box center [254, 255] width 79 height 20
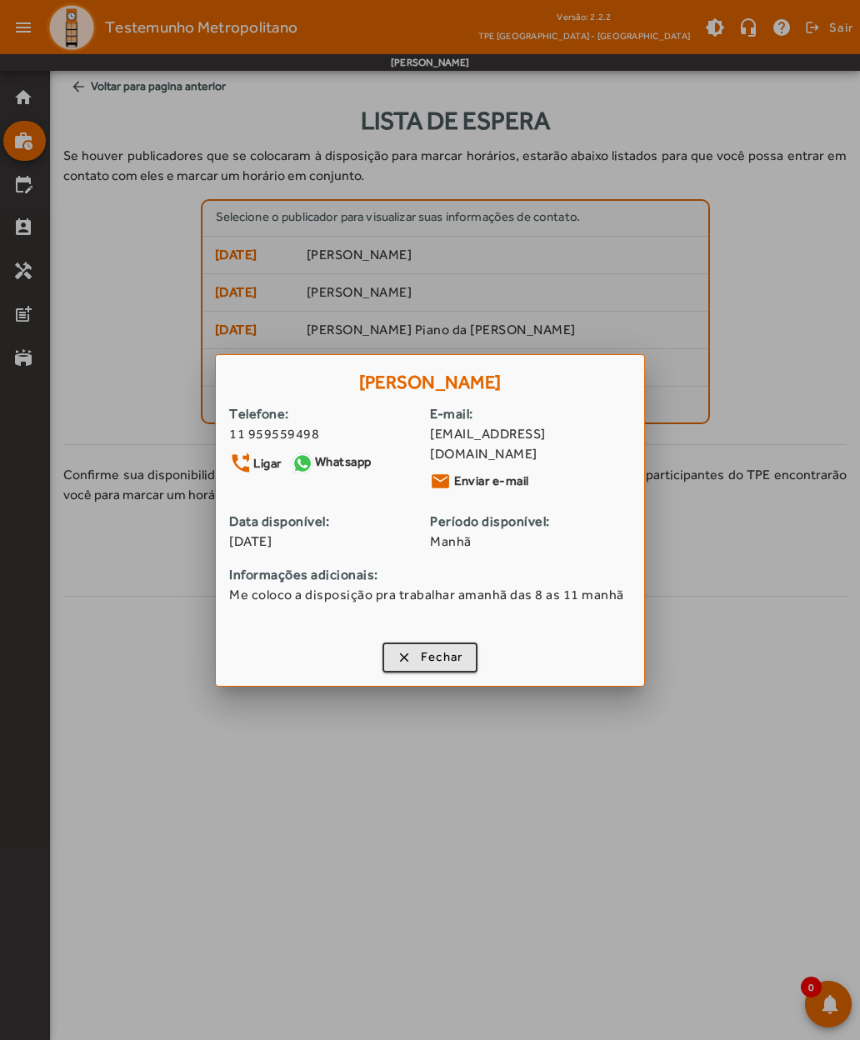
click at [395, 658] on span "button" at bounding box center [430, 658] width 93 height 40
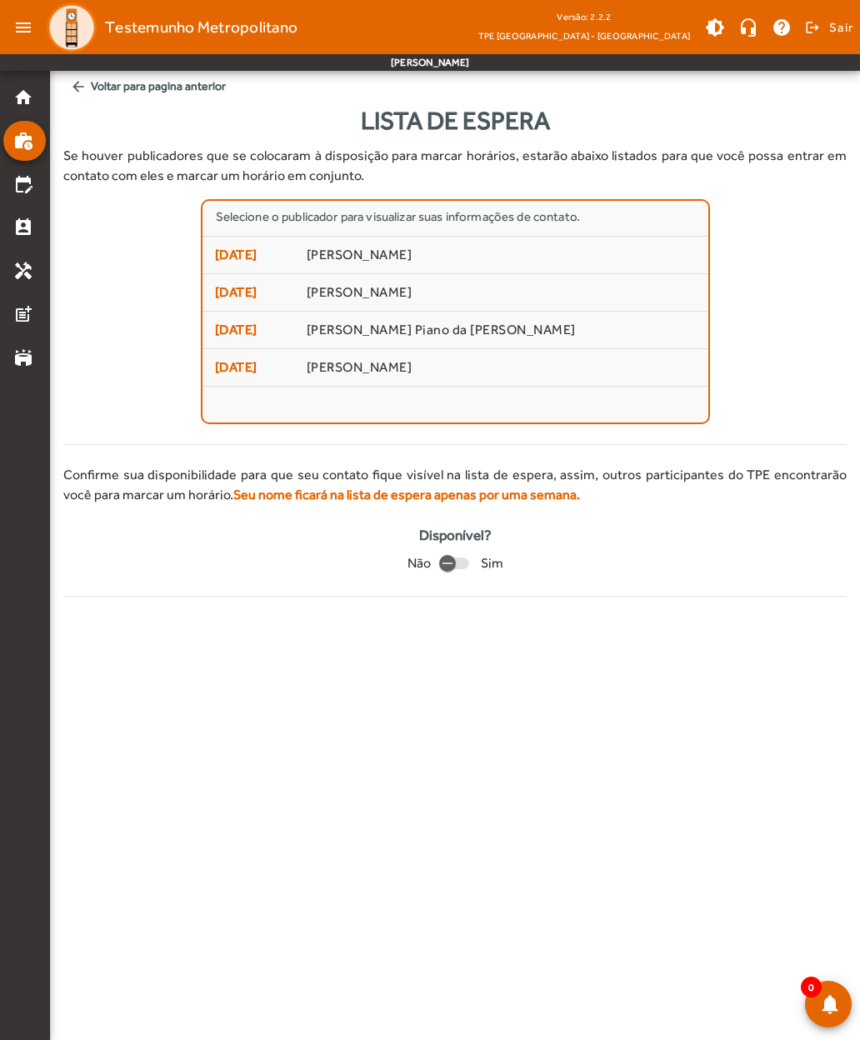
click at [235, 295] on span "[DATE]" at bounding box center [254, 293] width 79 height 20
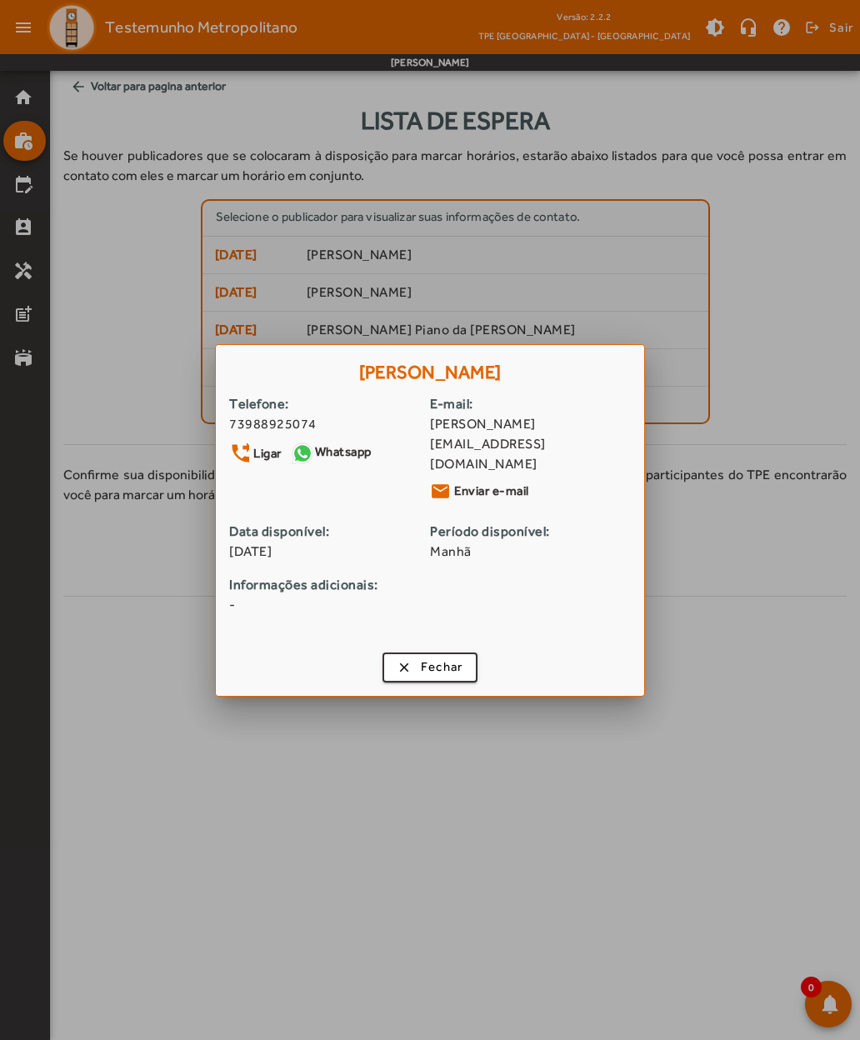
click at [402, 648] on span "button" at bounding box center [430, 668] width 93 height 40
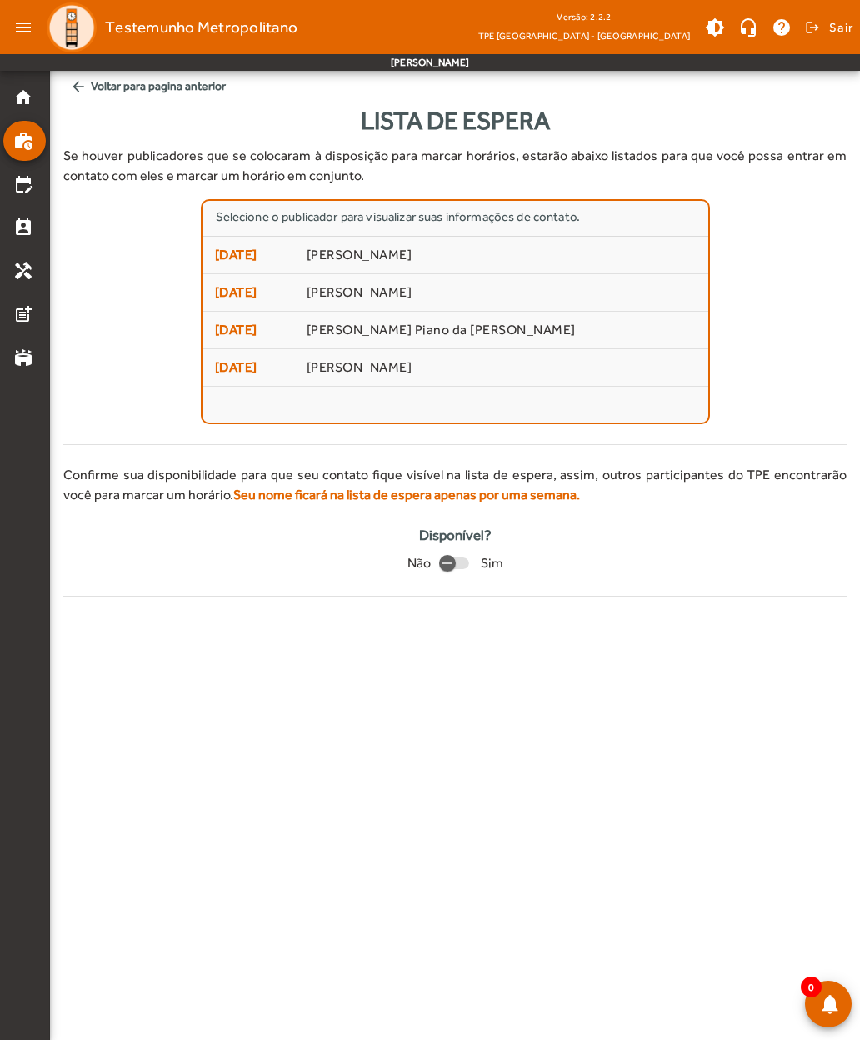
click at [234, 336] on span "[DATE]" at bounding box center [254, 330] width 79 height 20
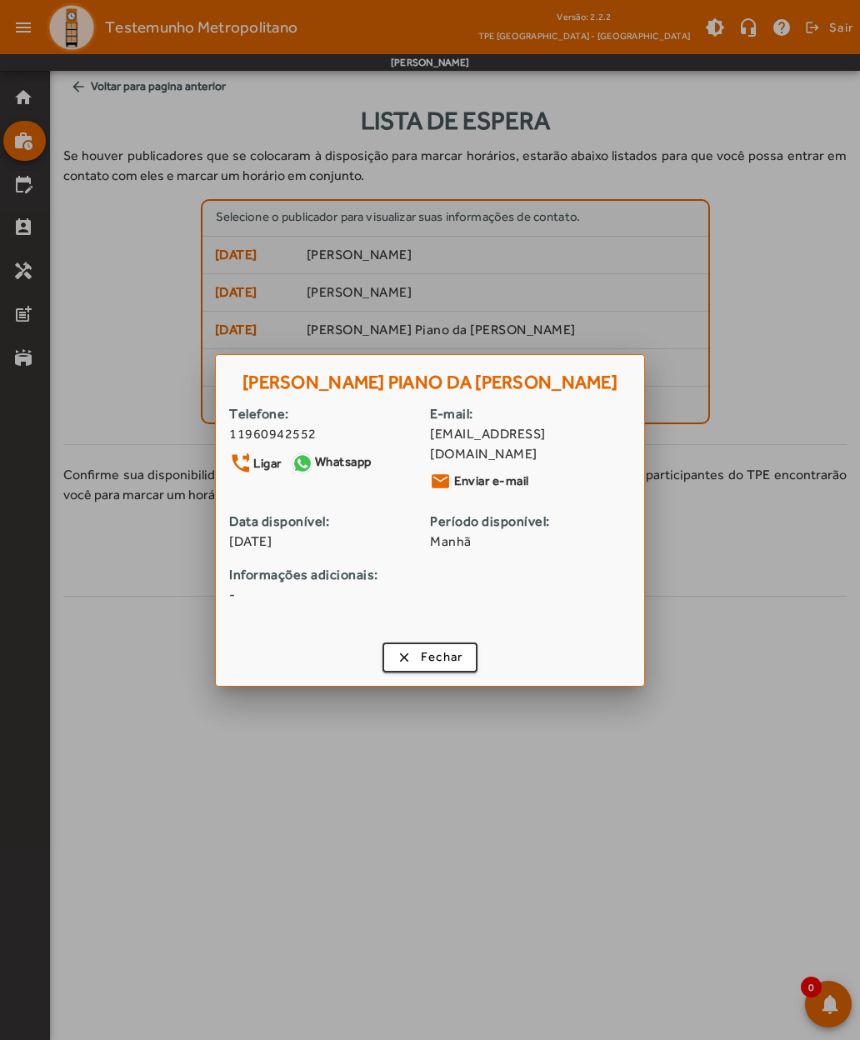
click at [396, 654] on span "button" at bounding box center [430, 658] width 93 height 40
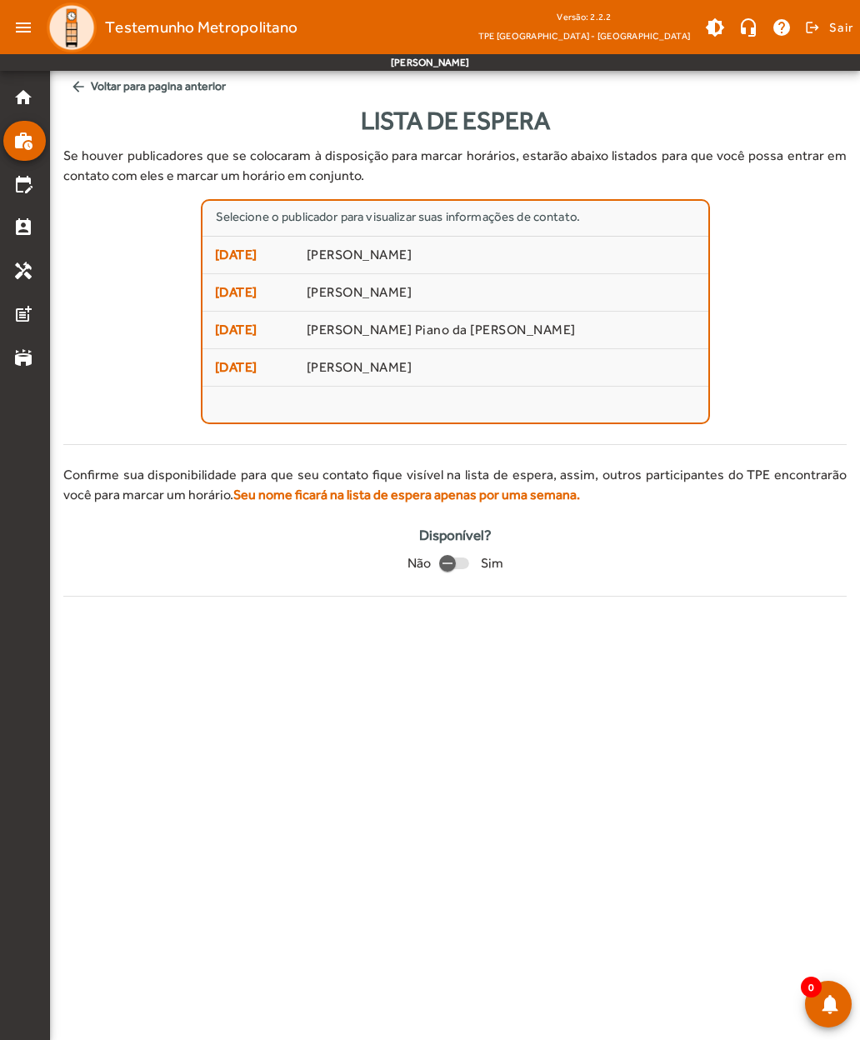
click at [233, 371] on span "[DATE]" at bounding box center [254, 368] width 79 height 20
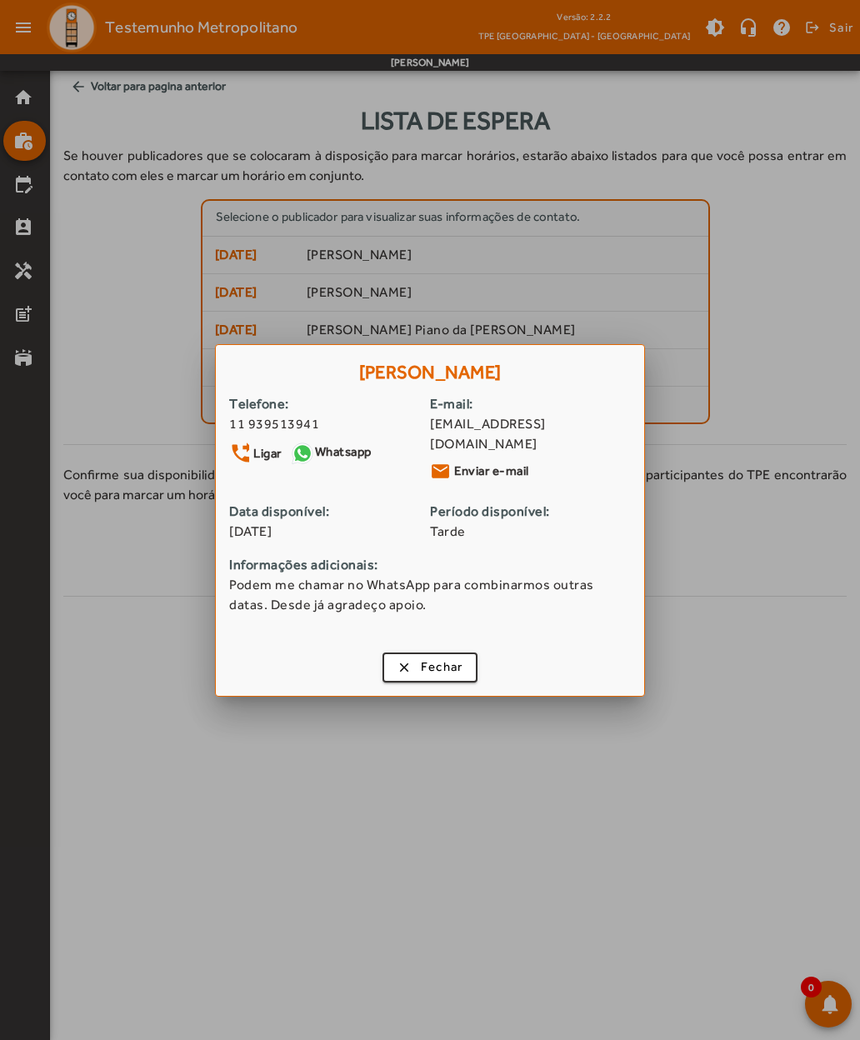
click at [400, 667] on span "button" at bounding box center [430, 668] width 93 height 40
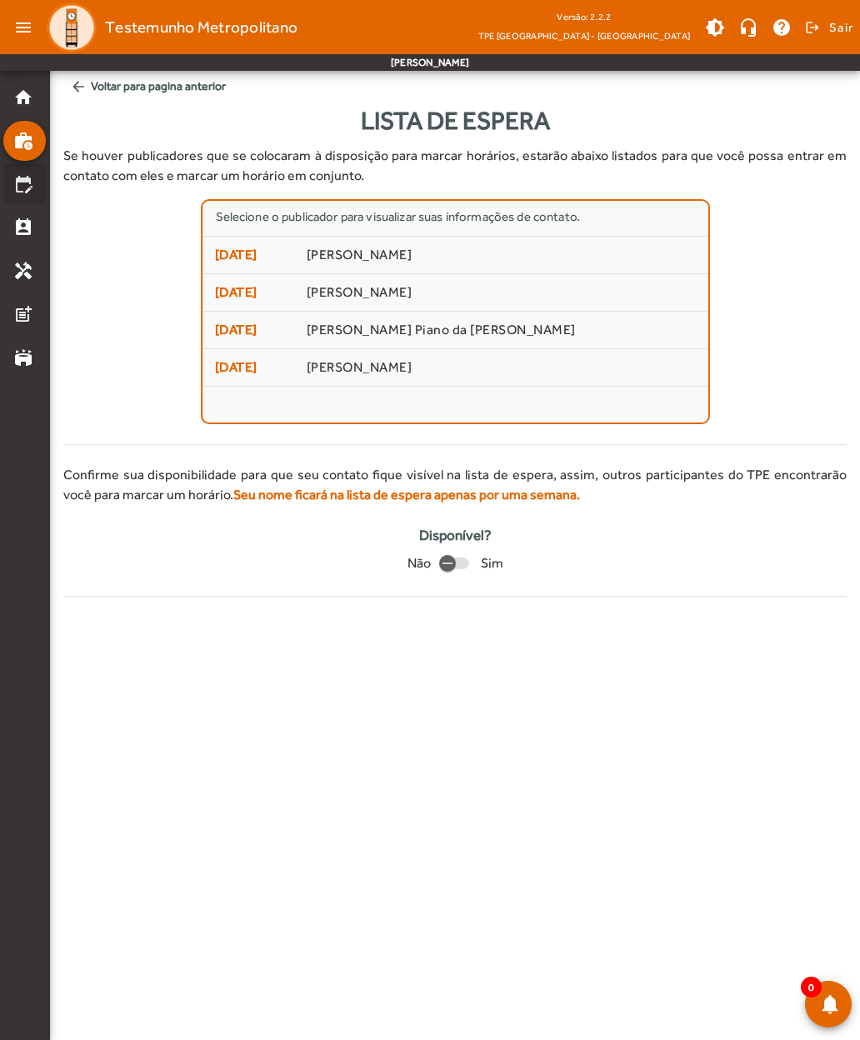
click at [23, 196] on mat-list-item "edit_calendar" at bounding box center [24, 184] width 43 height 40
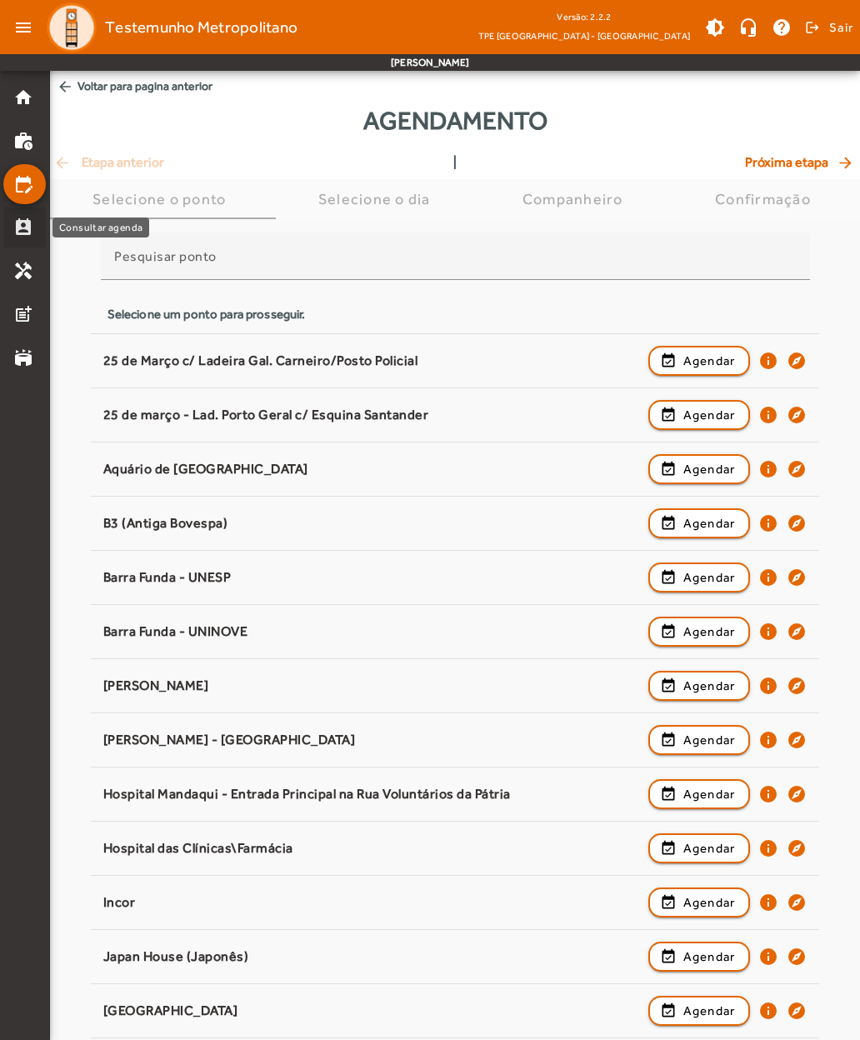
click at [24, 238] on mat-list-item "perm_contact_calendar" at bounding box center [24, 228] width 43 height 40
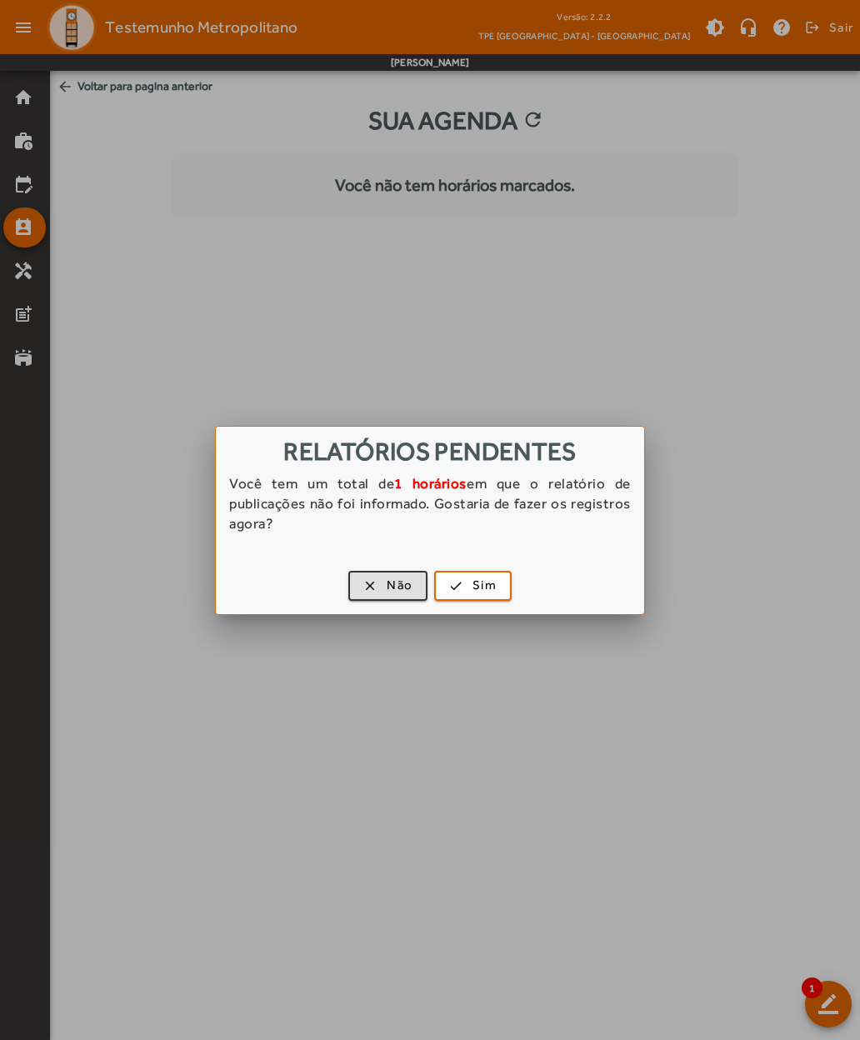
click at [16, 275] on div at bounding box center [430, 520] width 860 height 1040
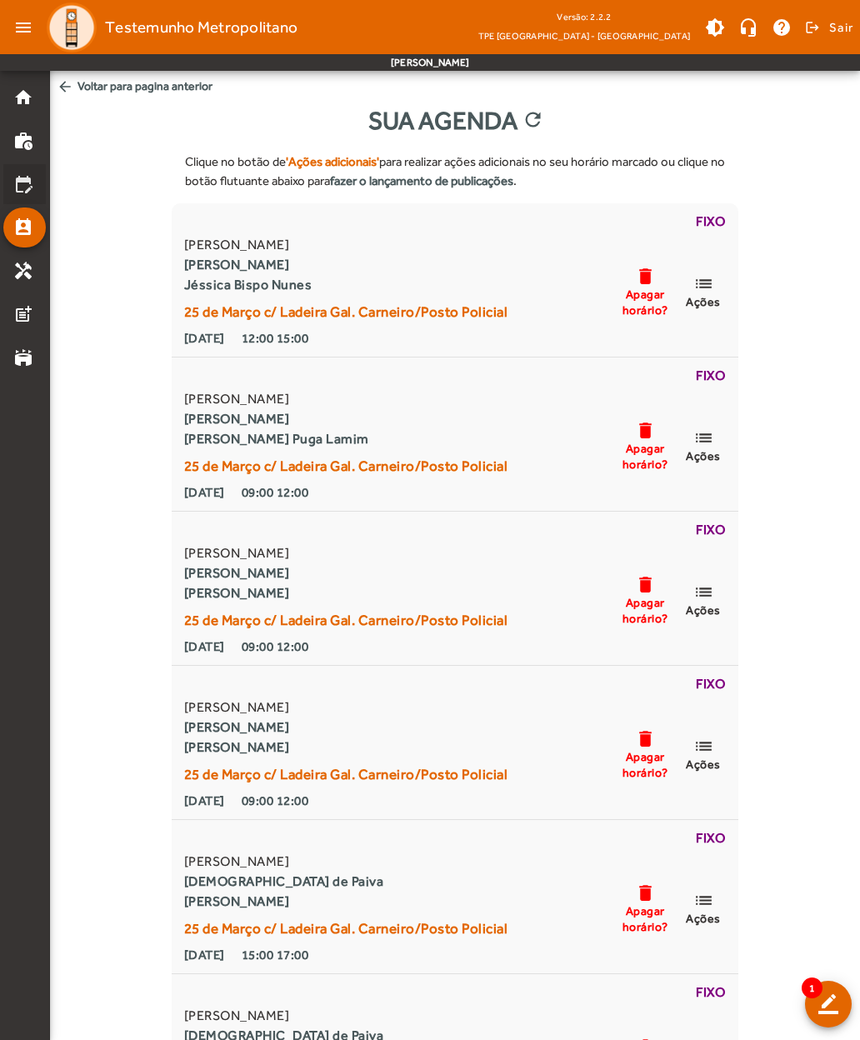
click at [21, 188] on mat-icon "edit_calendar" at bounding box center [23, 184] width 20 height 20
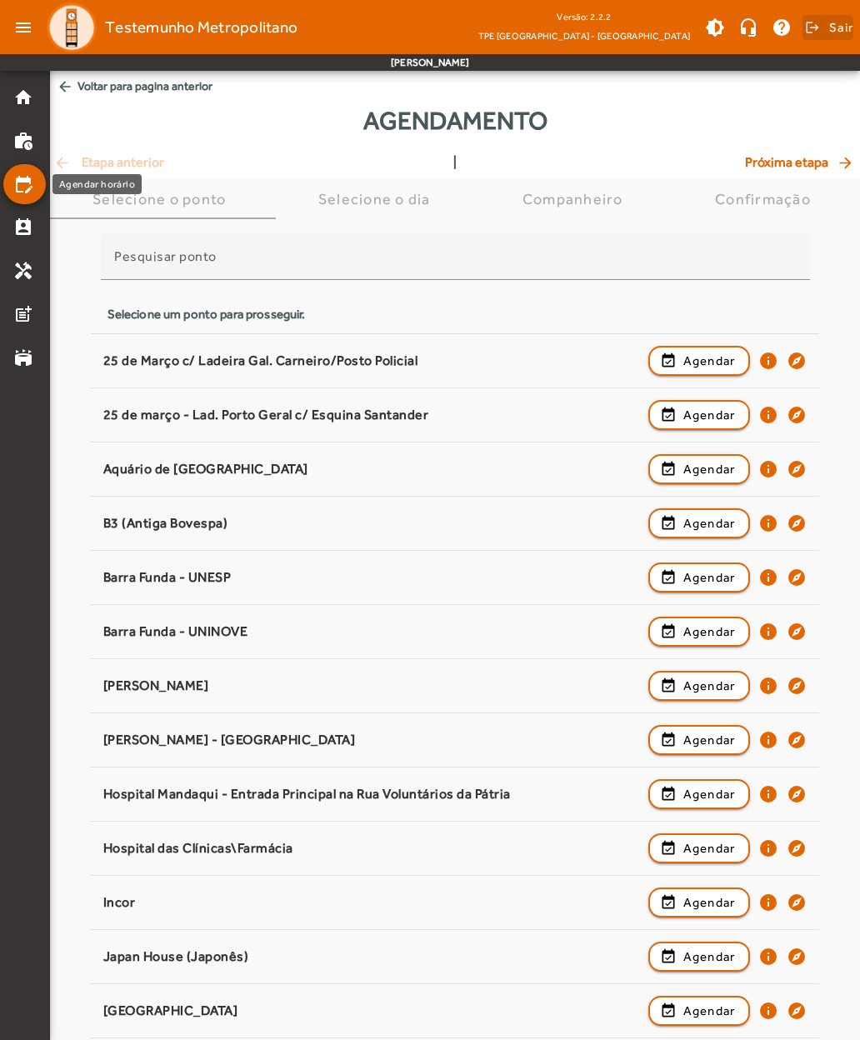
click at [842, 33] on span "Sair" at bounding box center [841, 27] width 24 height 27
